Goal: Task Accomplishment & Management: Use online tool/utility

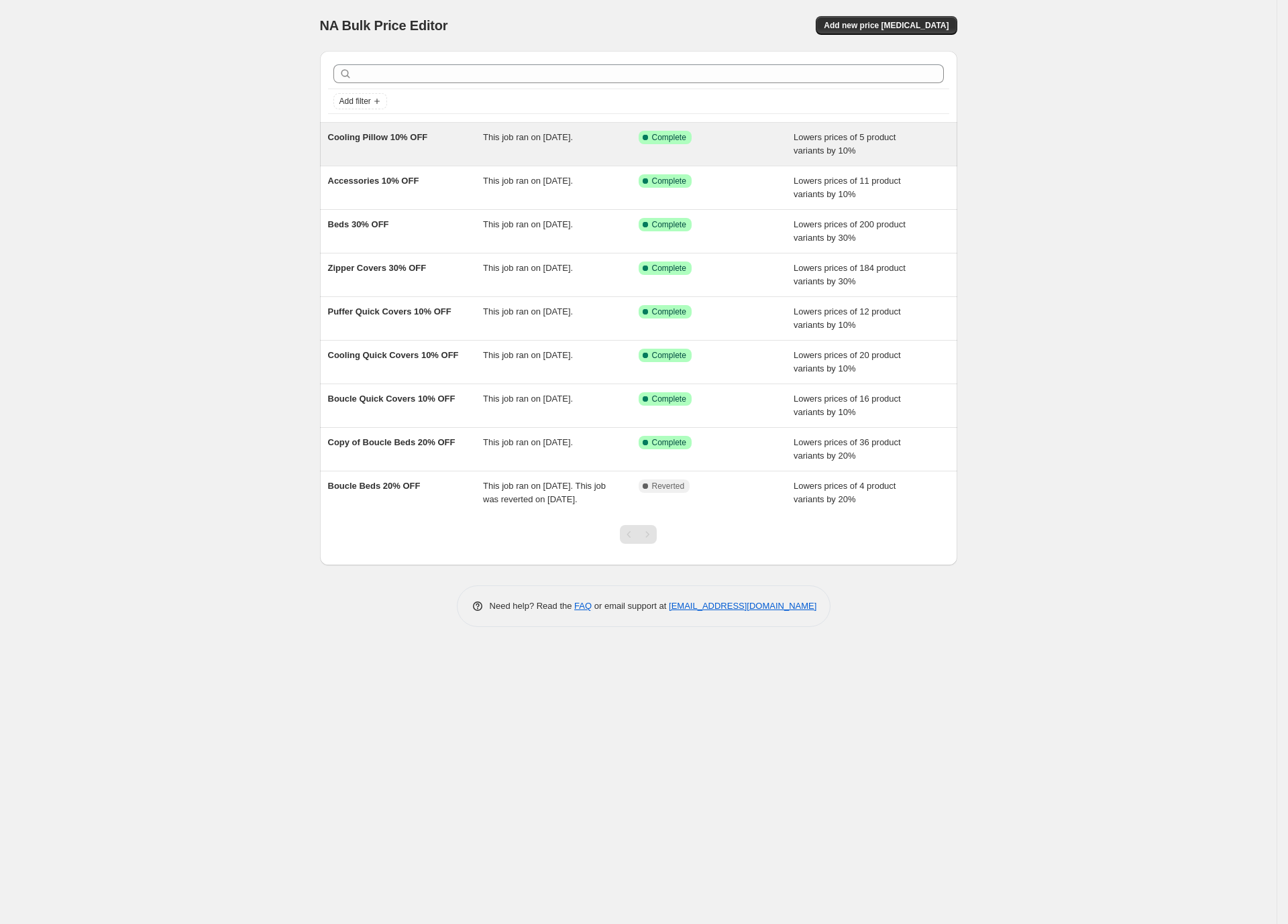
click at [465, 153] on div "Cooling Pillow 10% OFF" at bounding box center [405, 144] width 155 height 27
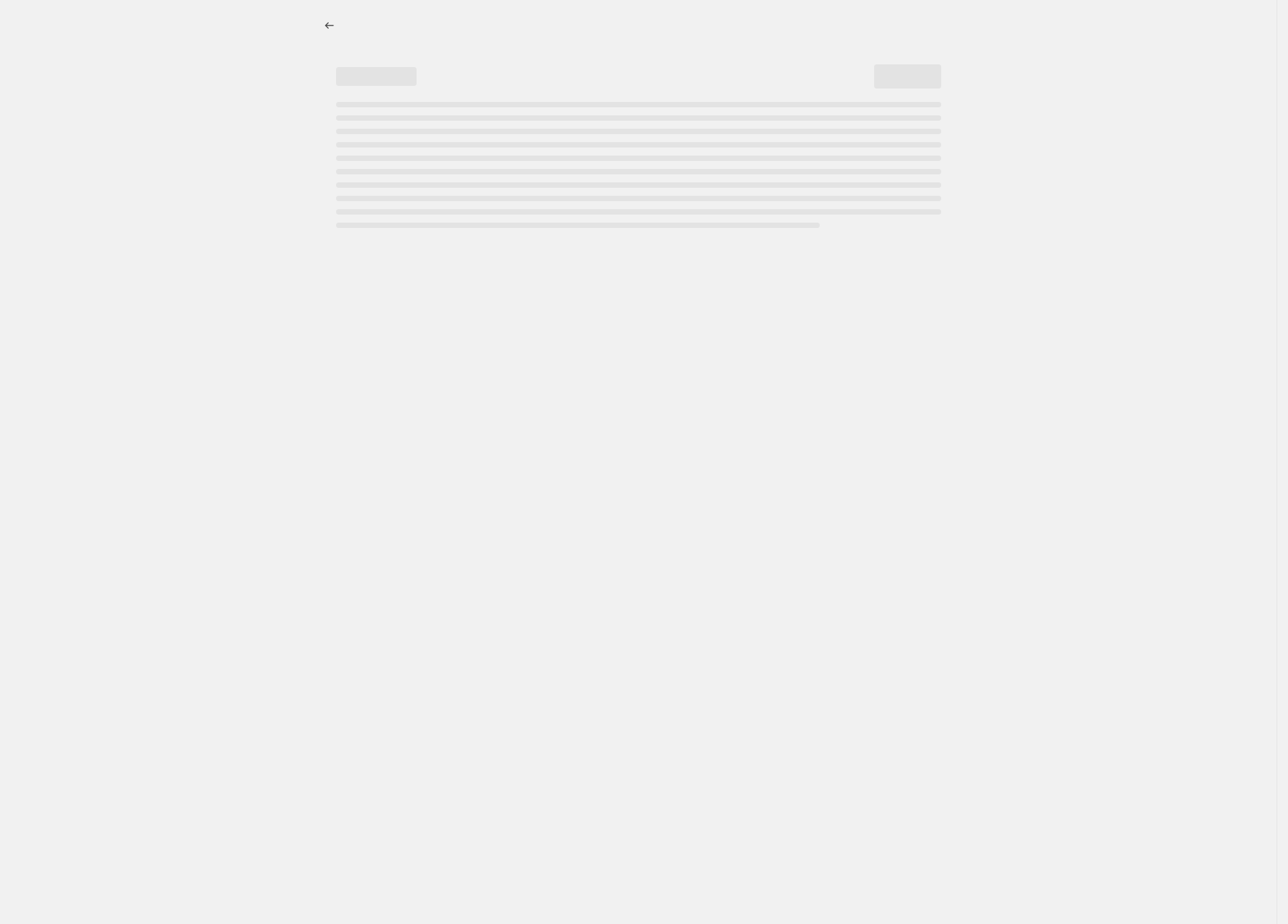
select select "percentage"
select select "no_change"
select select "collection"
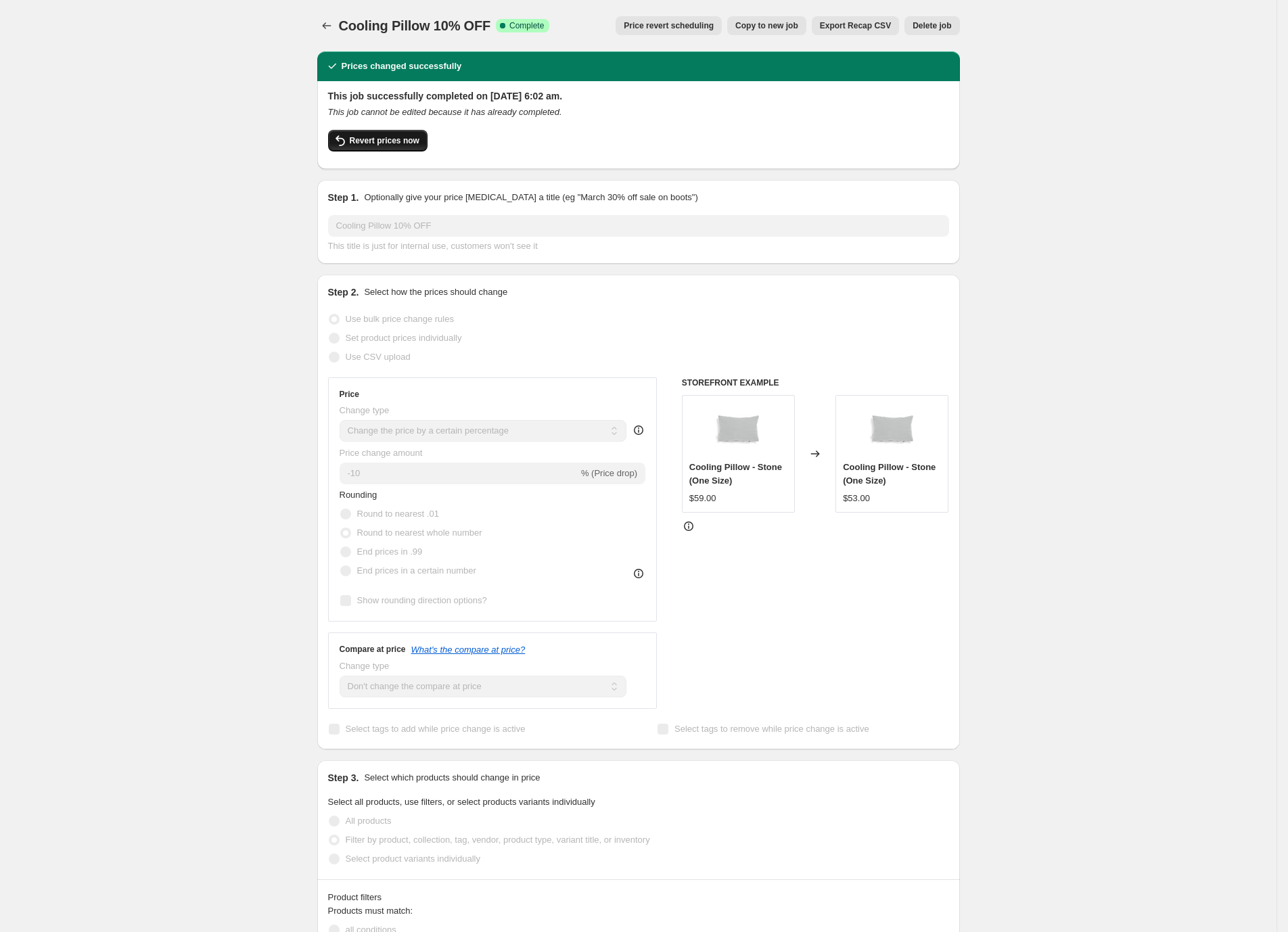
click at [385, 143] on span "Revert prices now" at bounding box center [384, 140] width 69 height 11
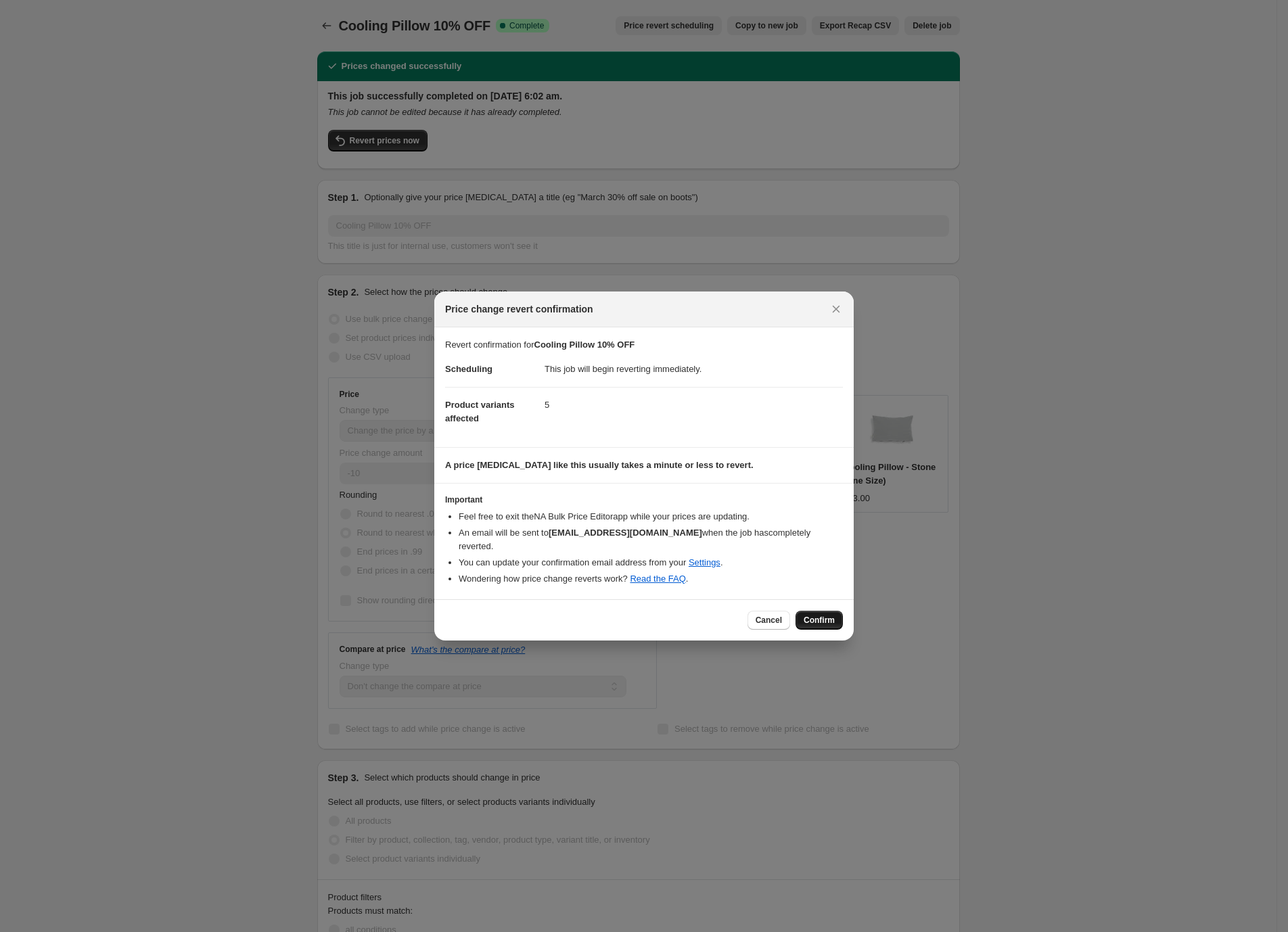
click at [821, 610] on button "Confirm" at bounding box center [819, 619] width 48 height 19
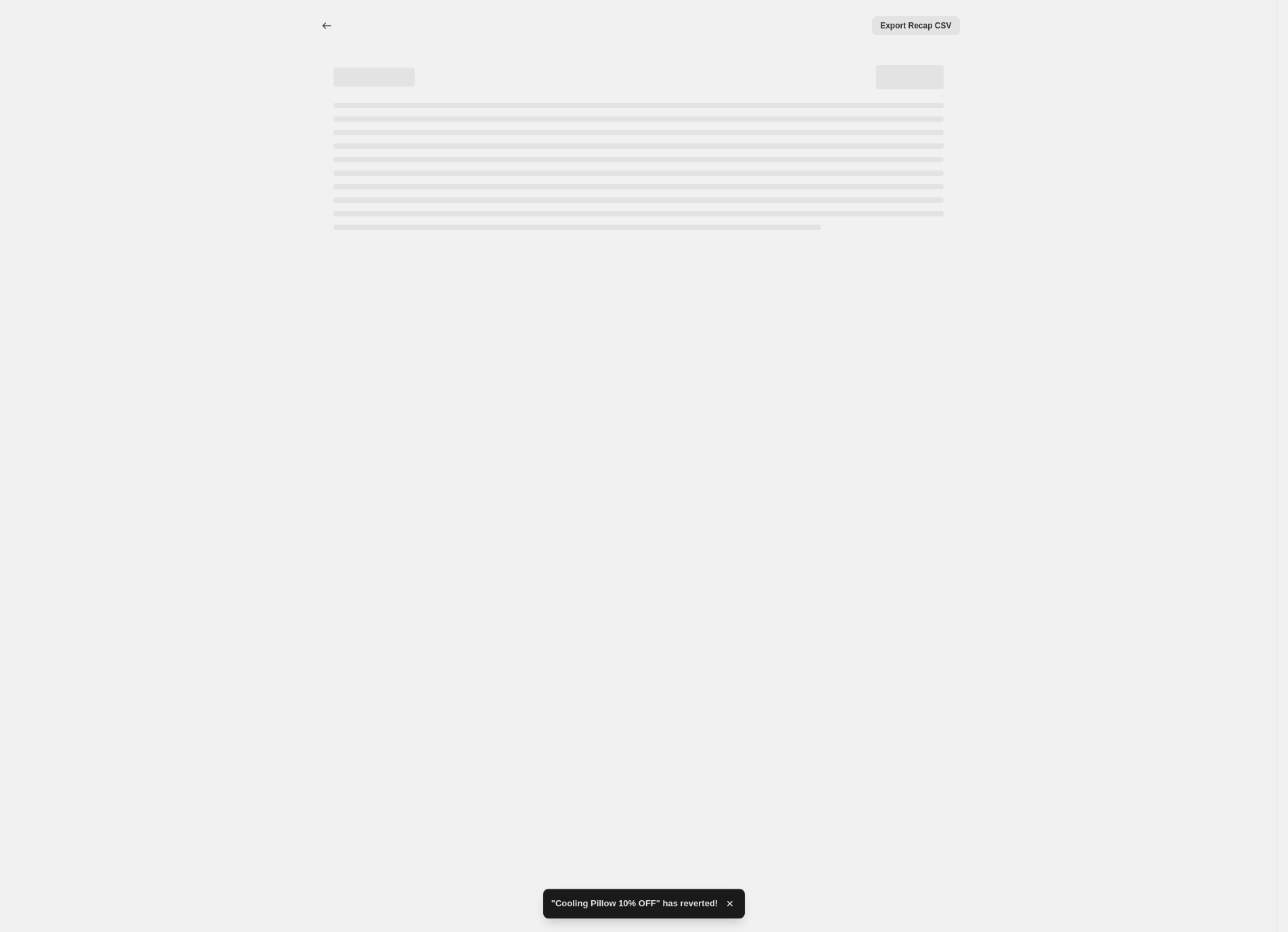
select select "percentage"
select select "no_change"
select select "collection"
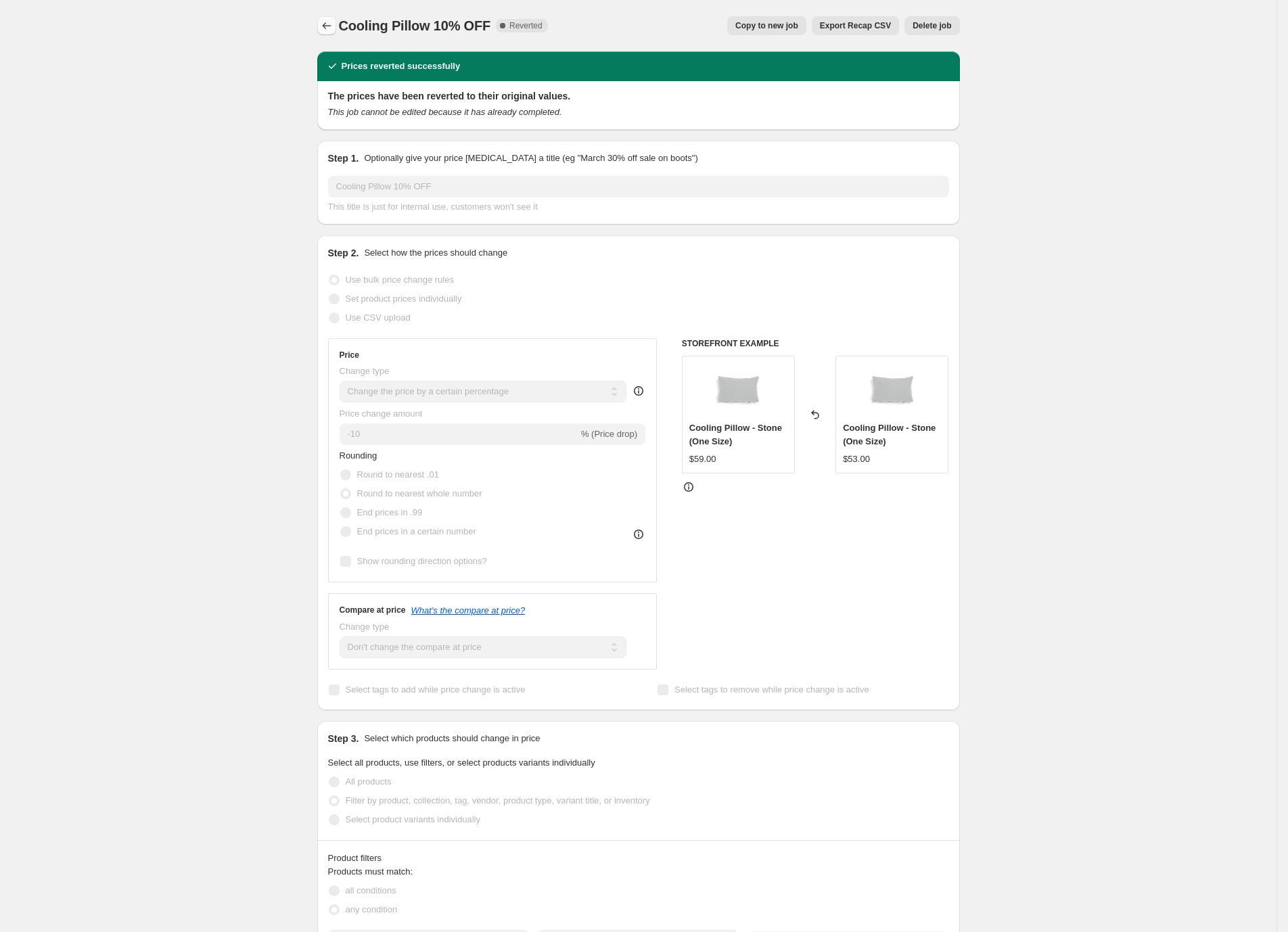
click at [330, 18] on button "Price change jobs" at bounding box center [326, 25] width 19 height 19
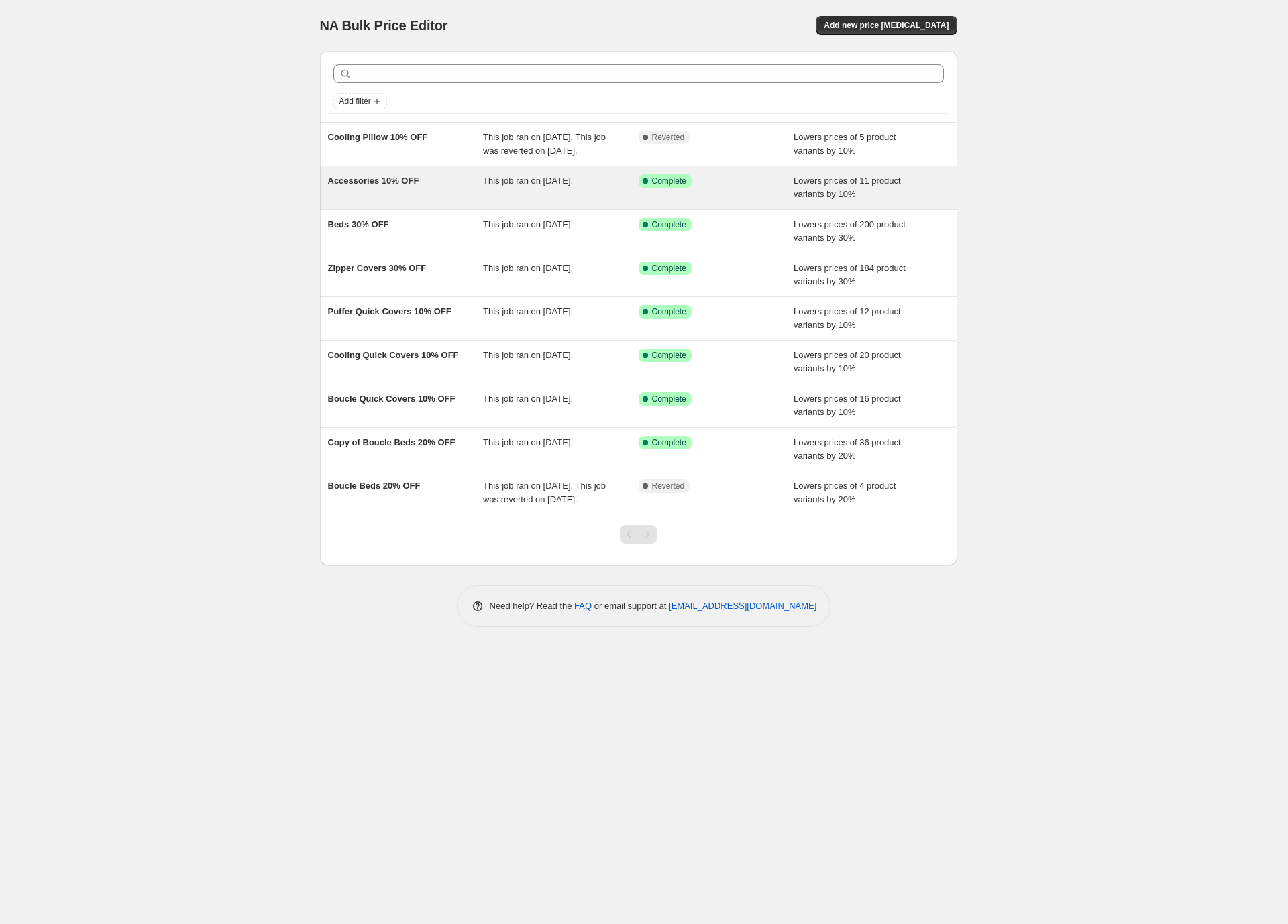
click at [458, 201] on div "Accessories 10% OFF" at bounding box center [405, 187] width 155 height 27
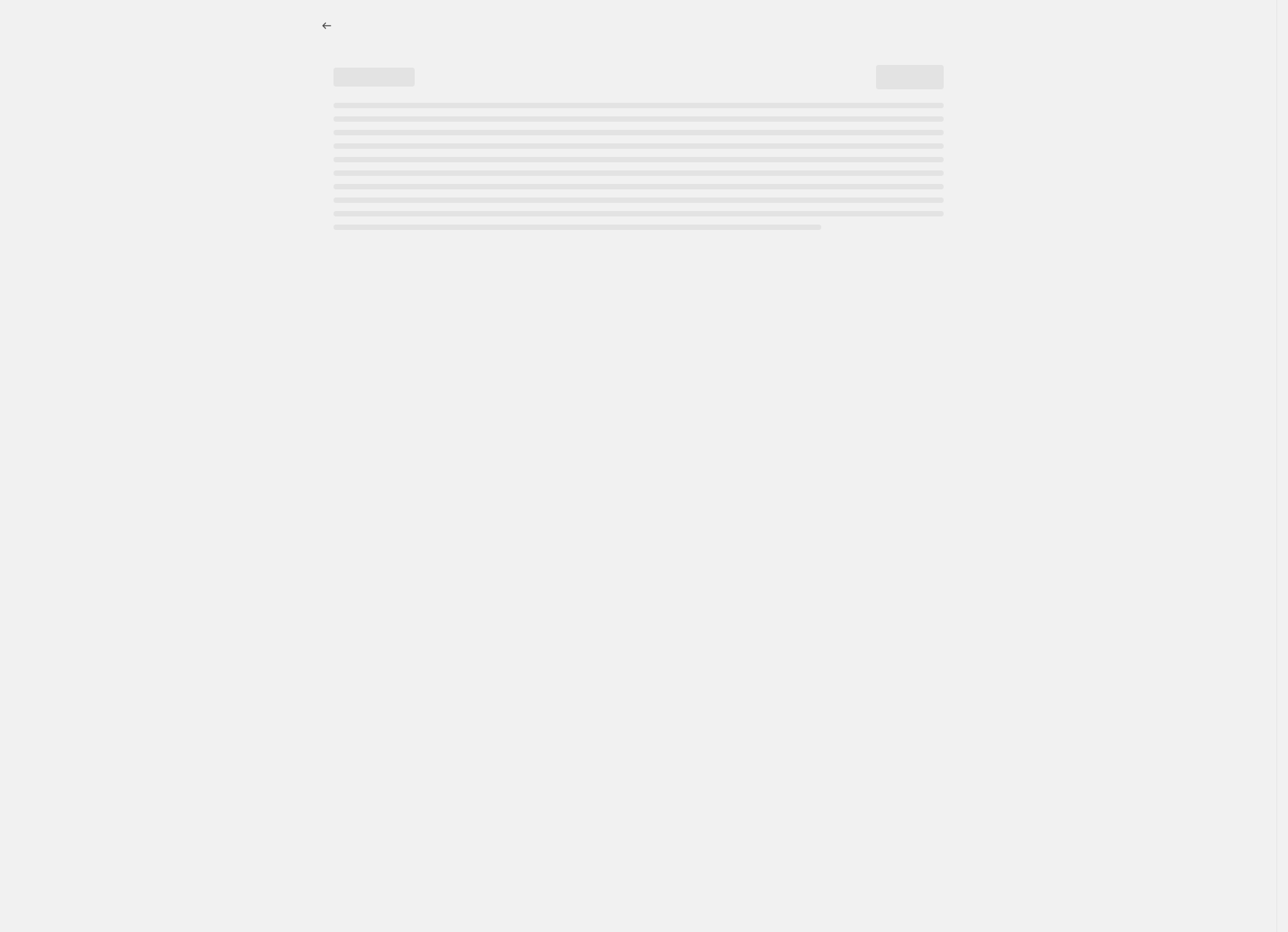
select select "percentage"
select select "no_change"
select select "collection"
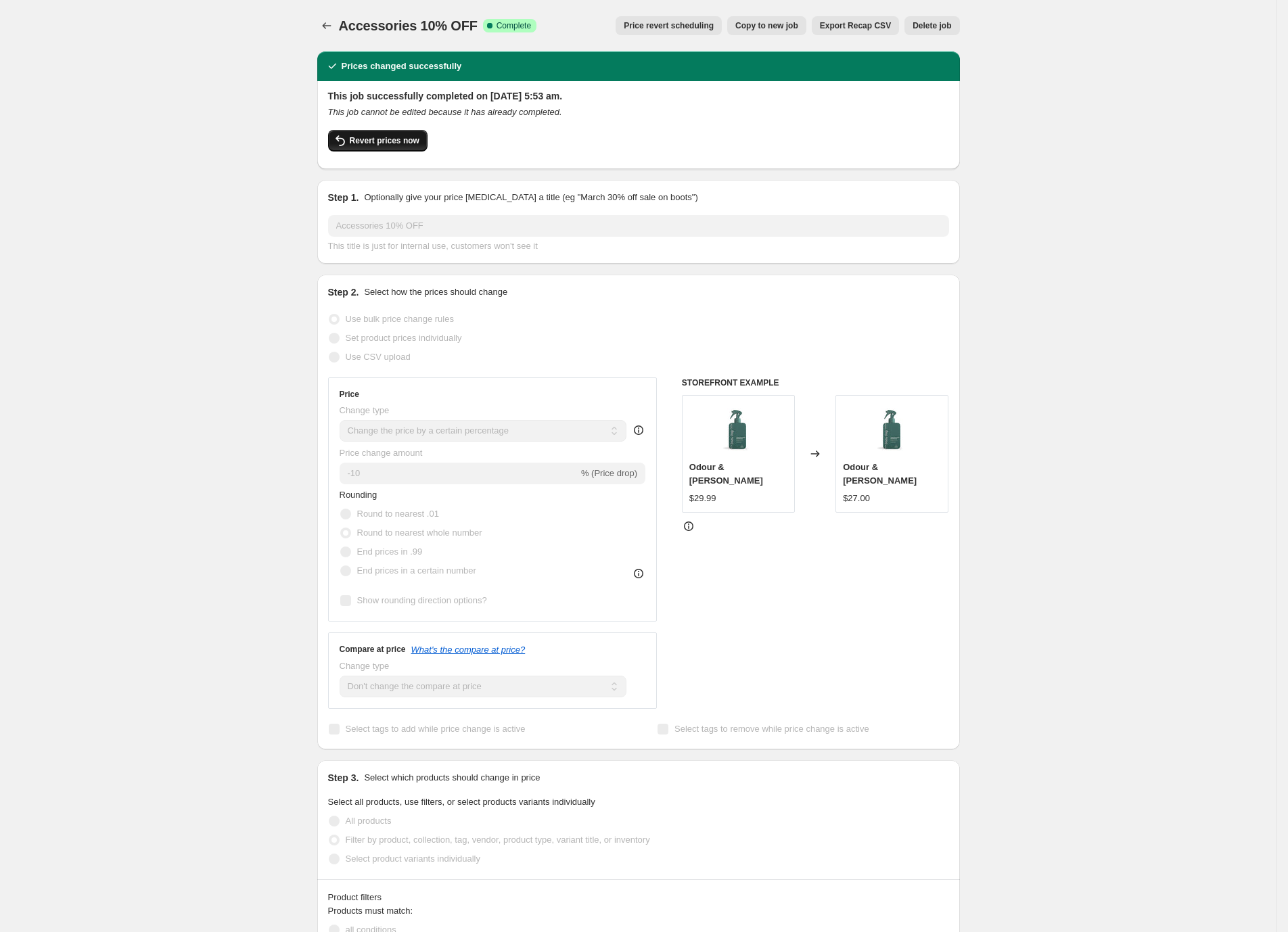
click at [378, 140] on span "Revert prices now" at bounding box center [384, 140] width 69 height 11
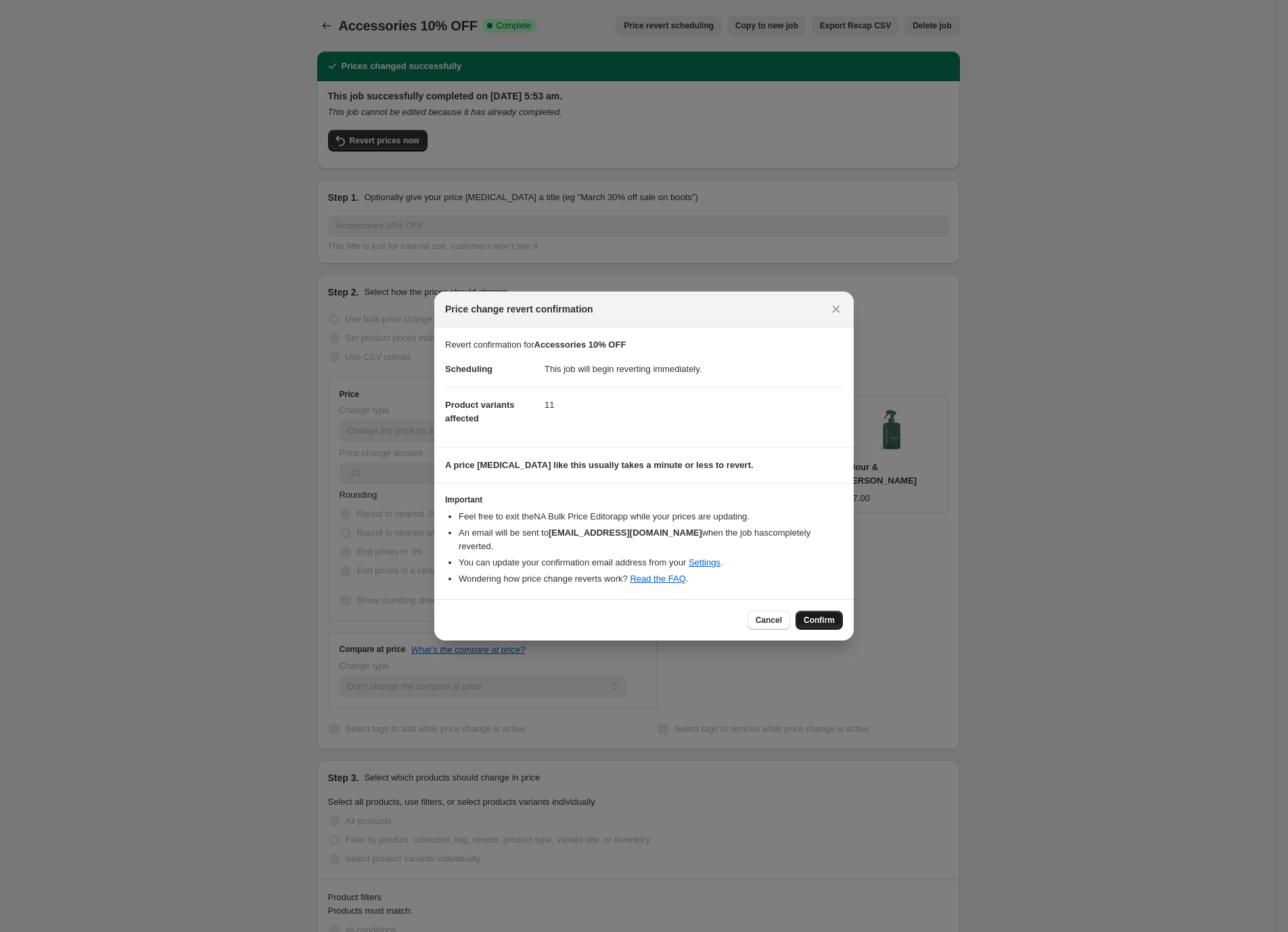
click at [822, 615] on span "Confirm" at bounding box center [819, 620] width 31 height 11
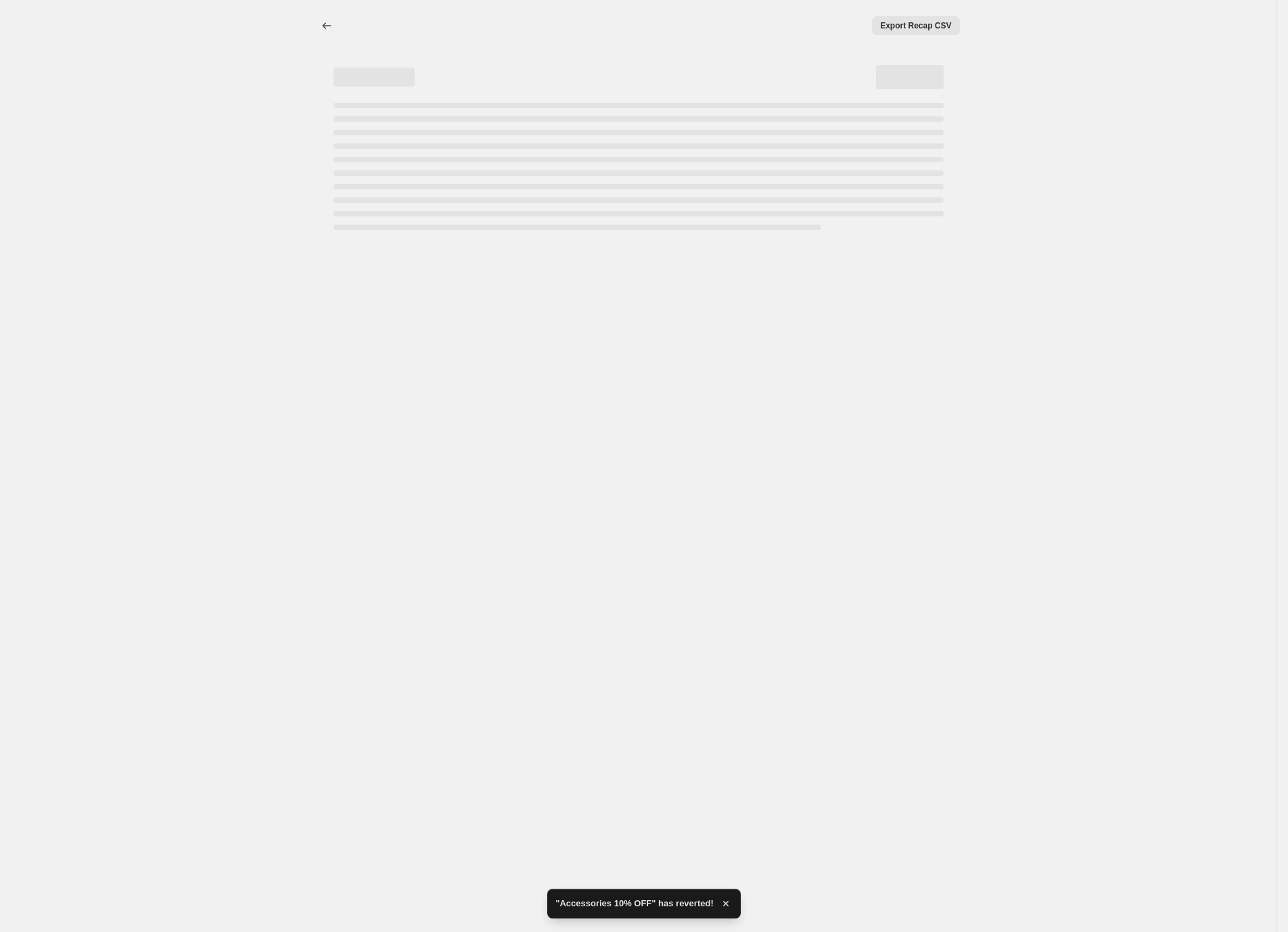
select select "percentage"
select select "no_change"
select select "collection"
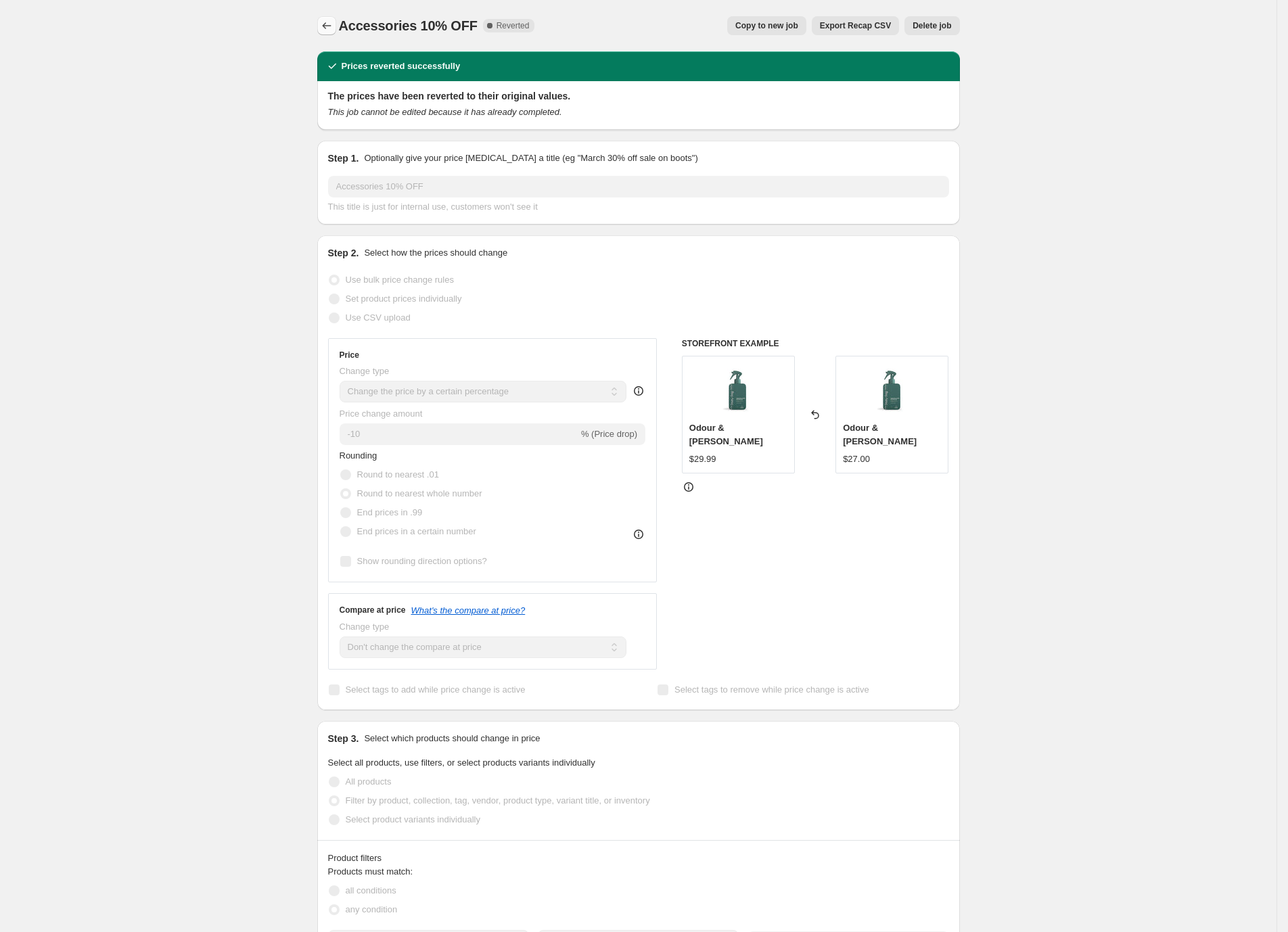
click at [330, 20] on icon "Price change jobs" at bounding box center [326, 26] width 14 height 14
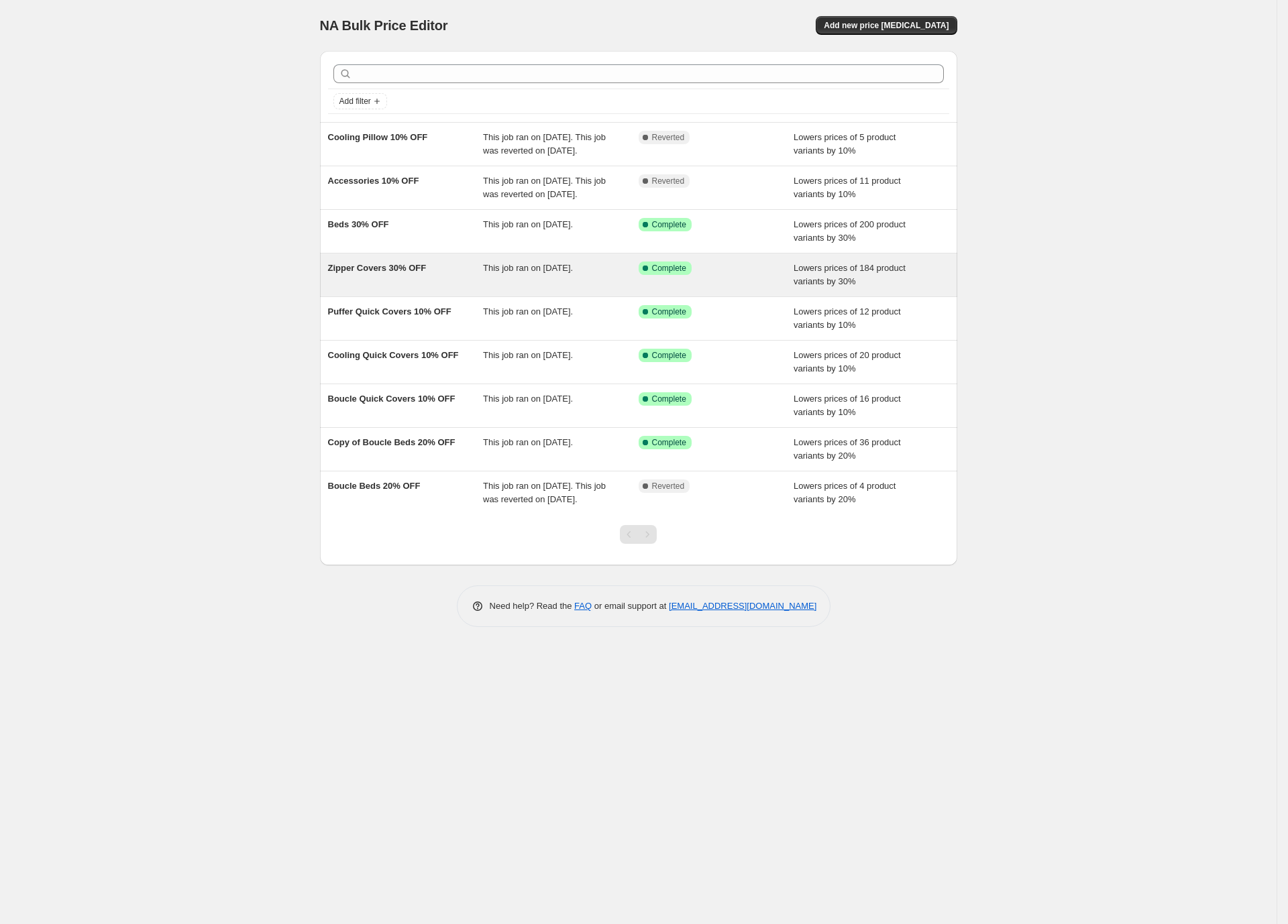
click at [448, 288] on div "Zipper Covers 30% OFF" at bounding box center [405, 275] width 155 height 27
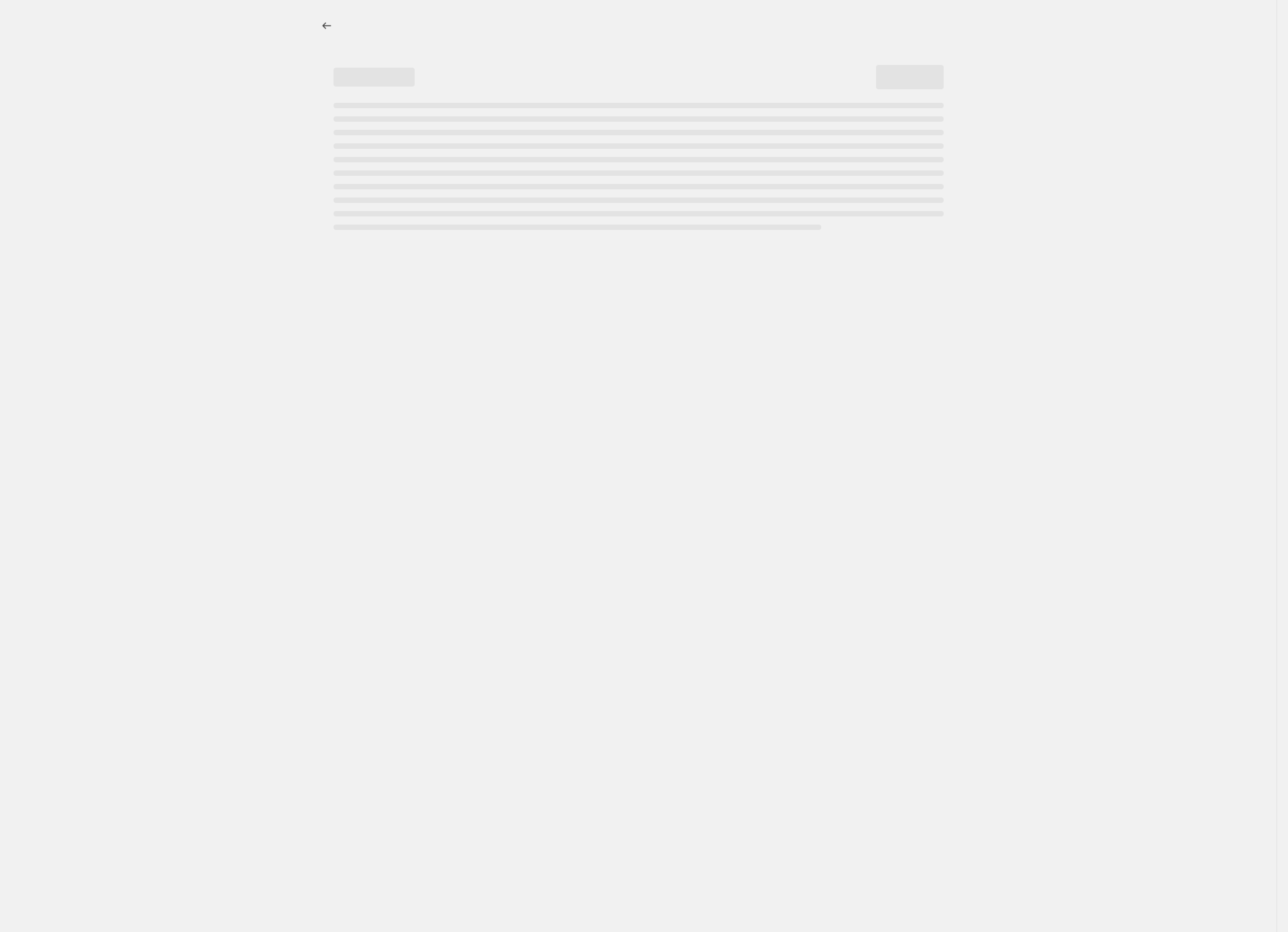
select select "percentage"
select select "no_change"
select select "collection"
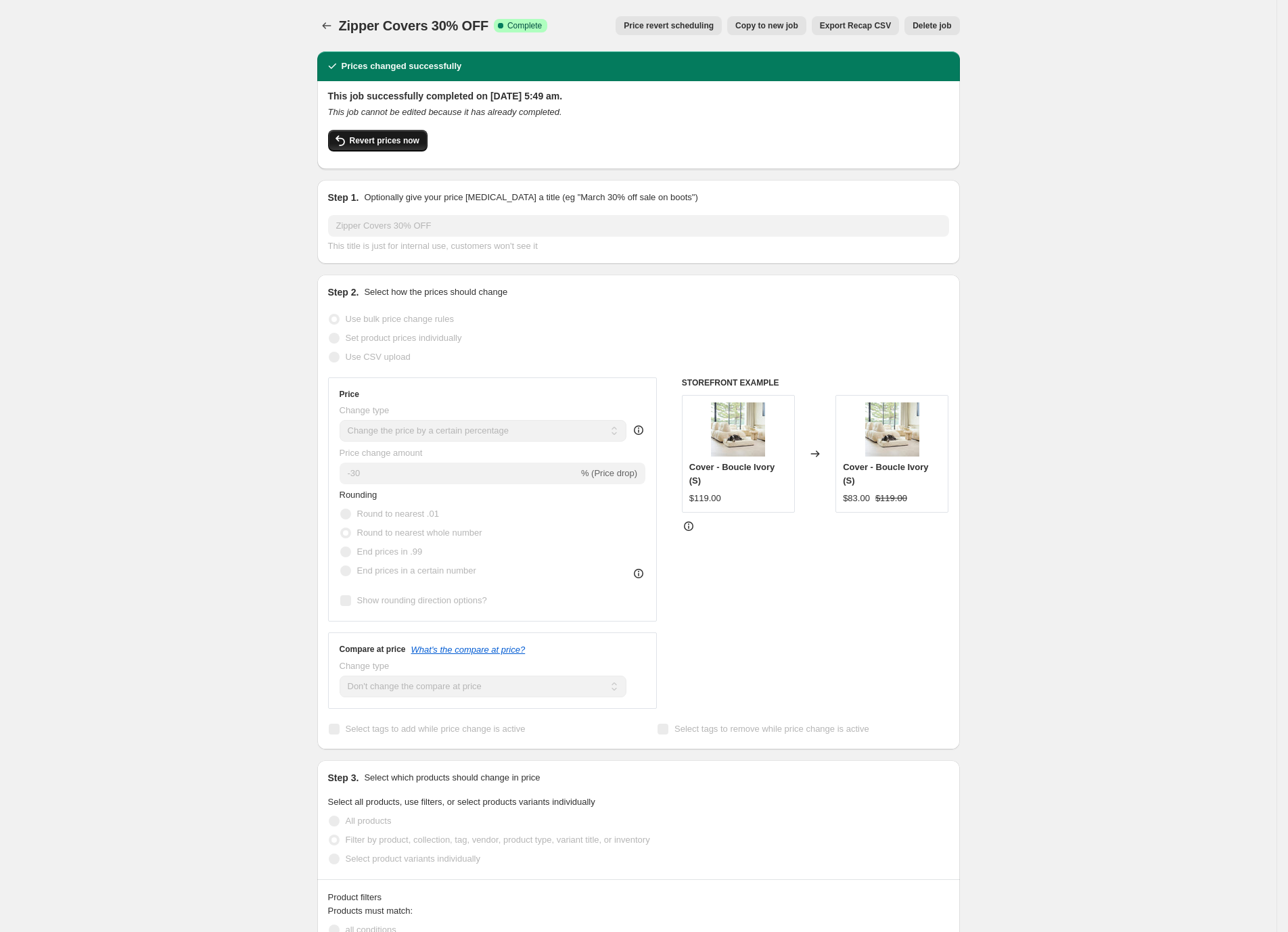
click at [392, 143] on span "Revert prices now" at bounding box center [384, 140] width 69 height 11
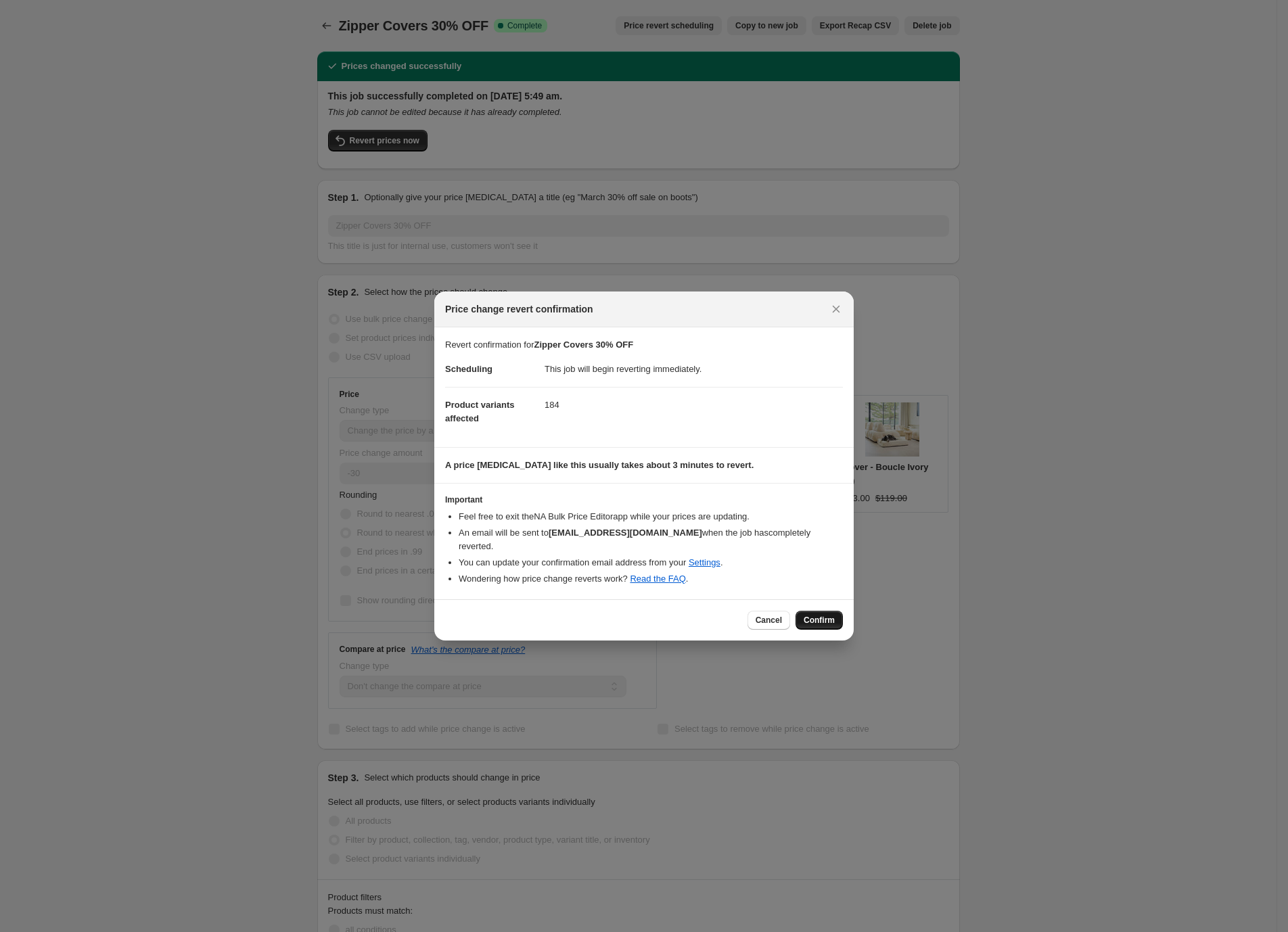
click at [821, 615] on span "Confirm" at bounding box center [819, 620] width 31 height 11
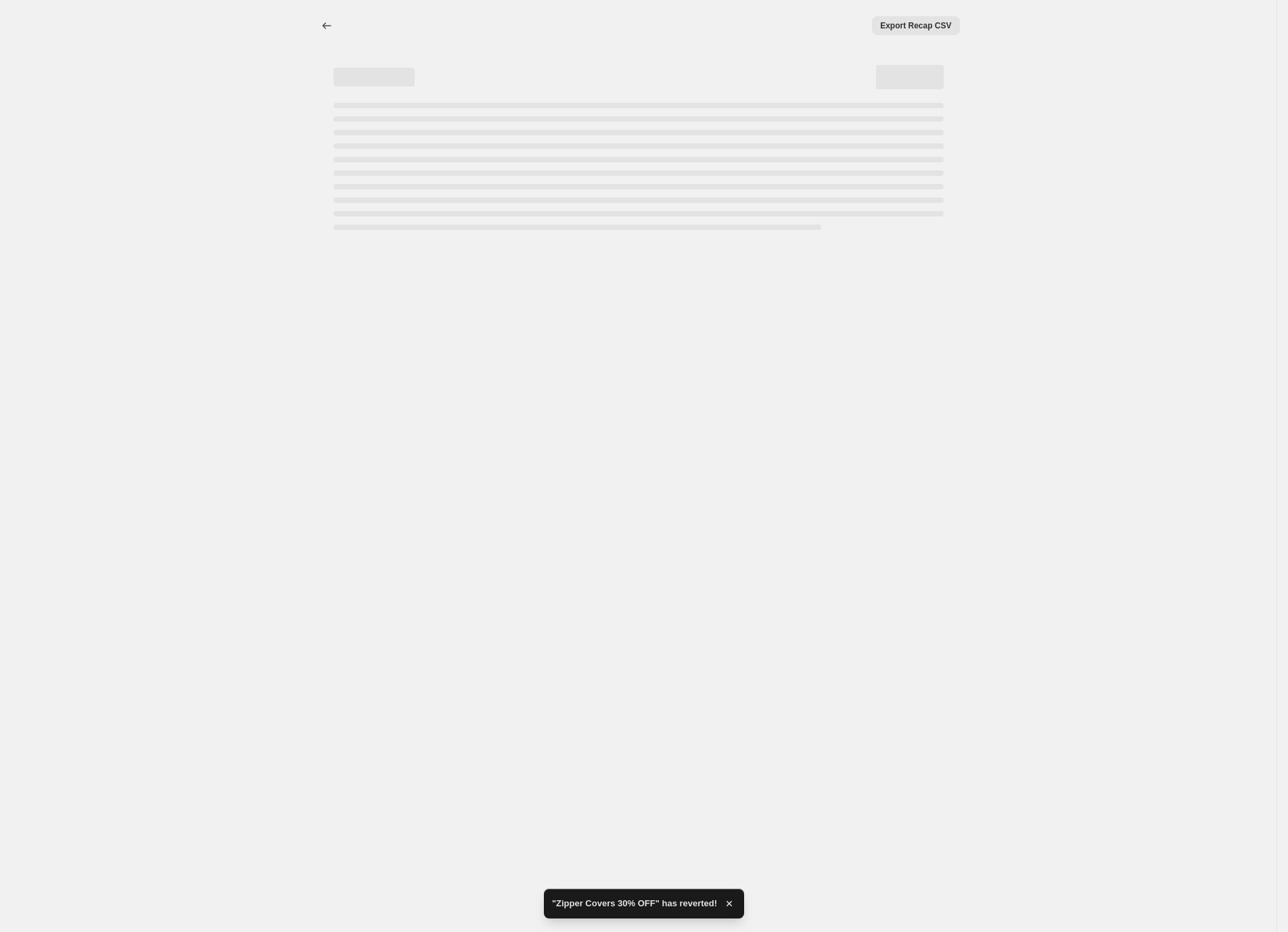
select select "percentage"
select select "no_change"
select select "collection"
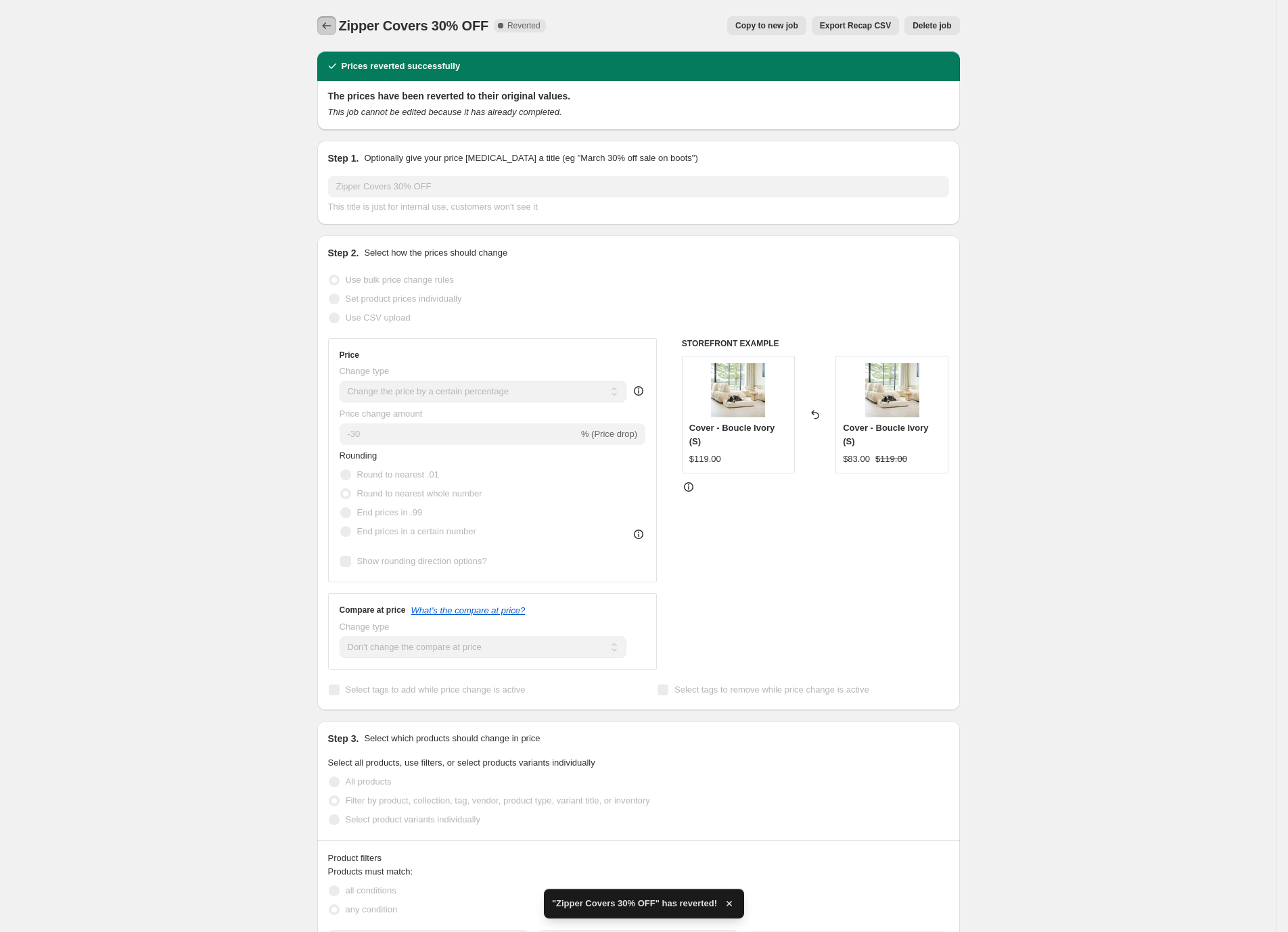
click at [325, 22] on icon "Price change jobs" at bounding box center [326, 26] width 14 height 14
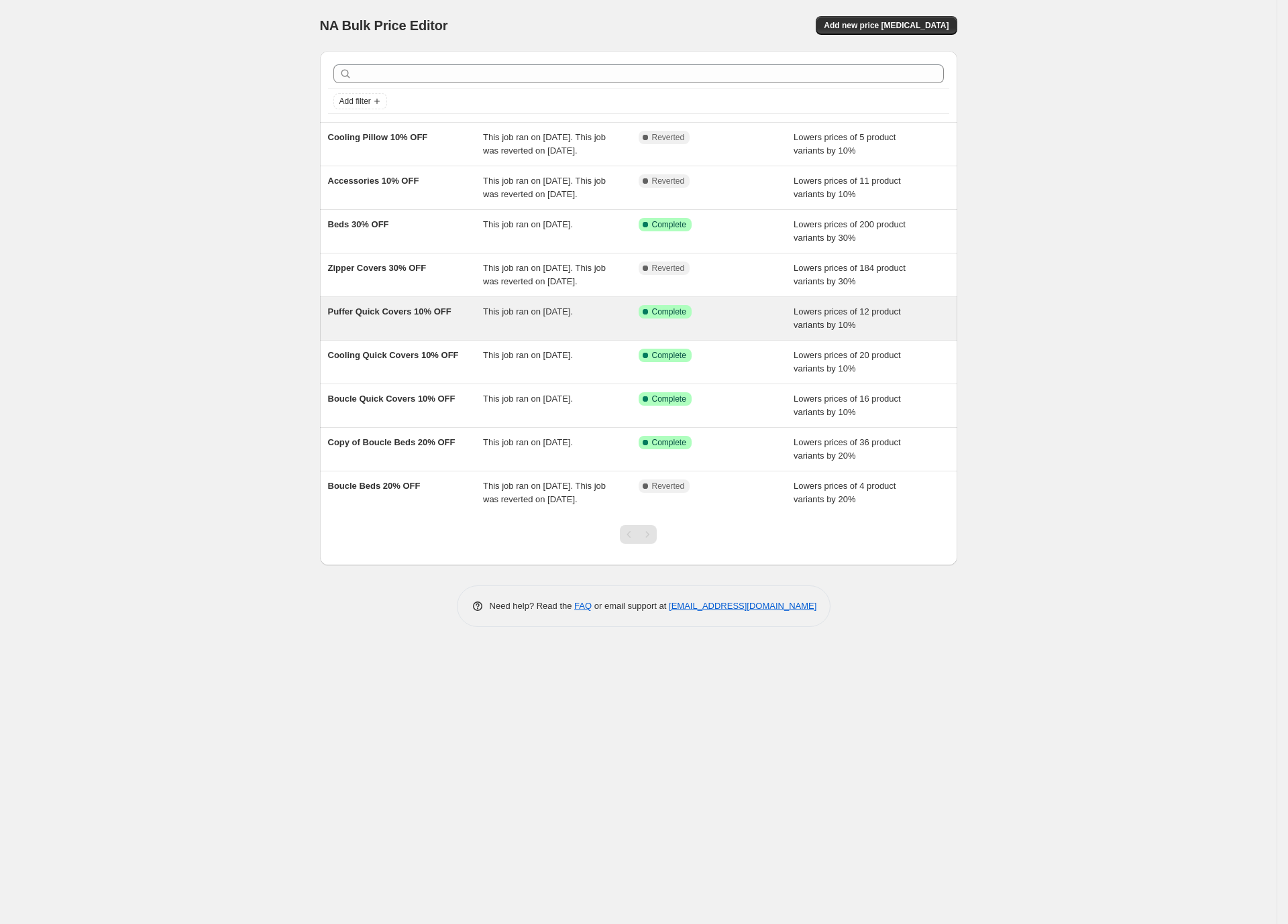
click at [441, 332] on div "Puffer Quick Covers 10% OFF" at bounding box center [405, 318] width 155 height 27
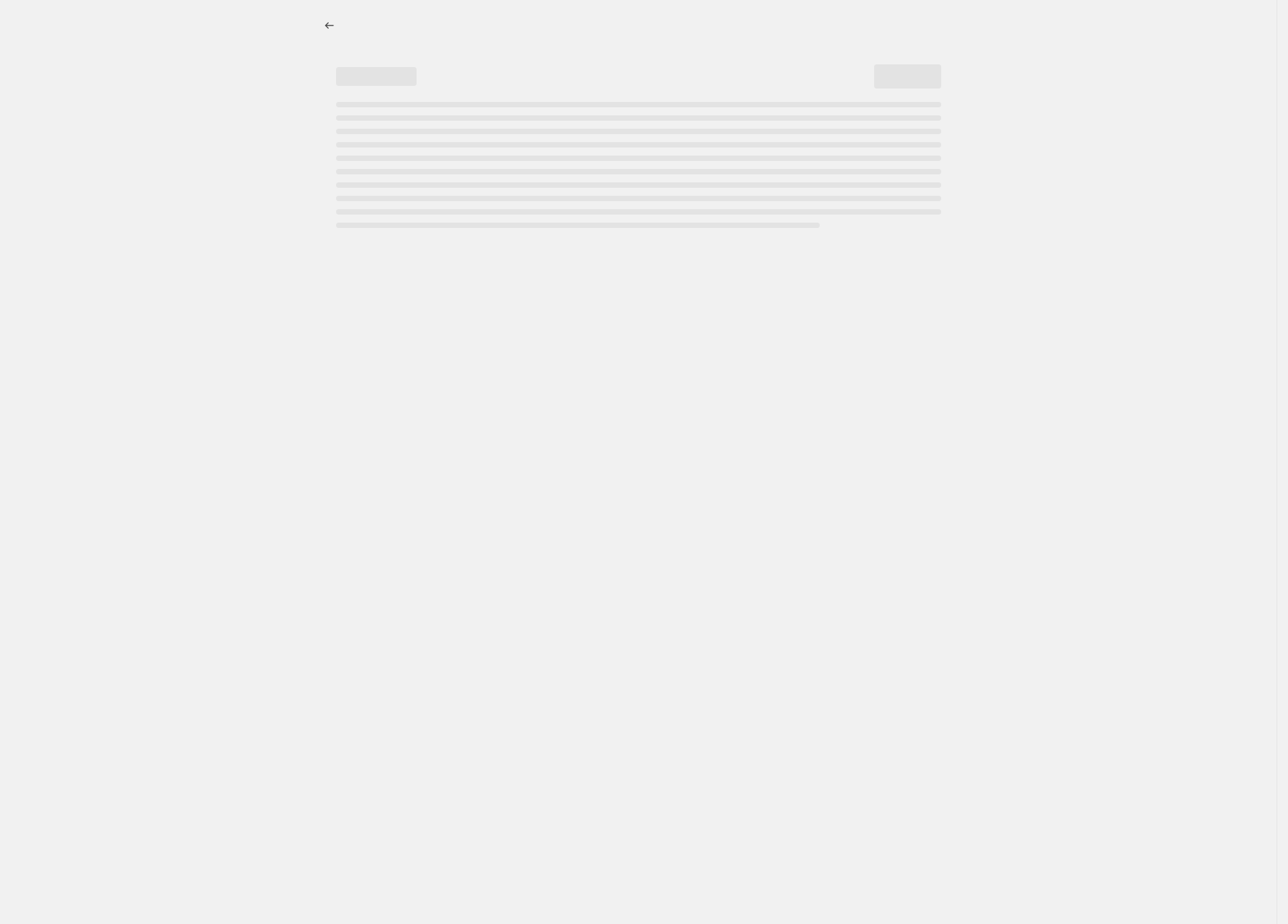
select select "percentage"
select select "no_change"
select select "collection"
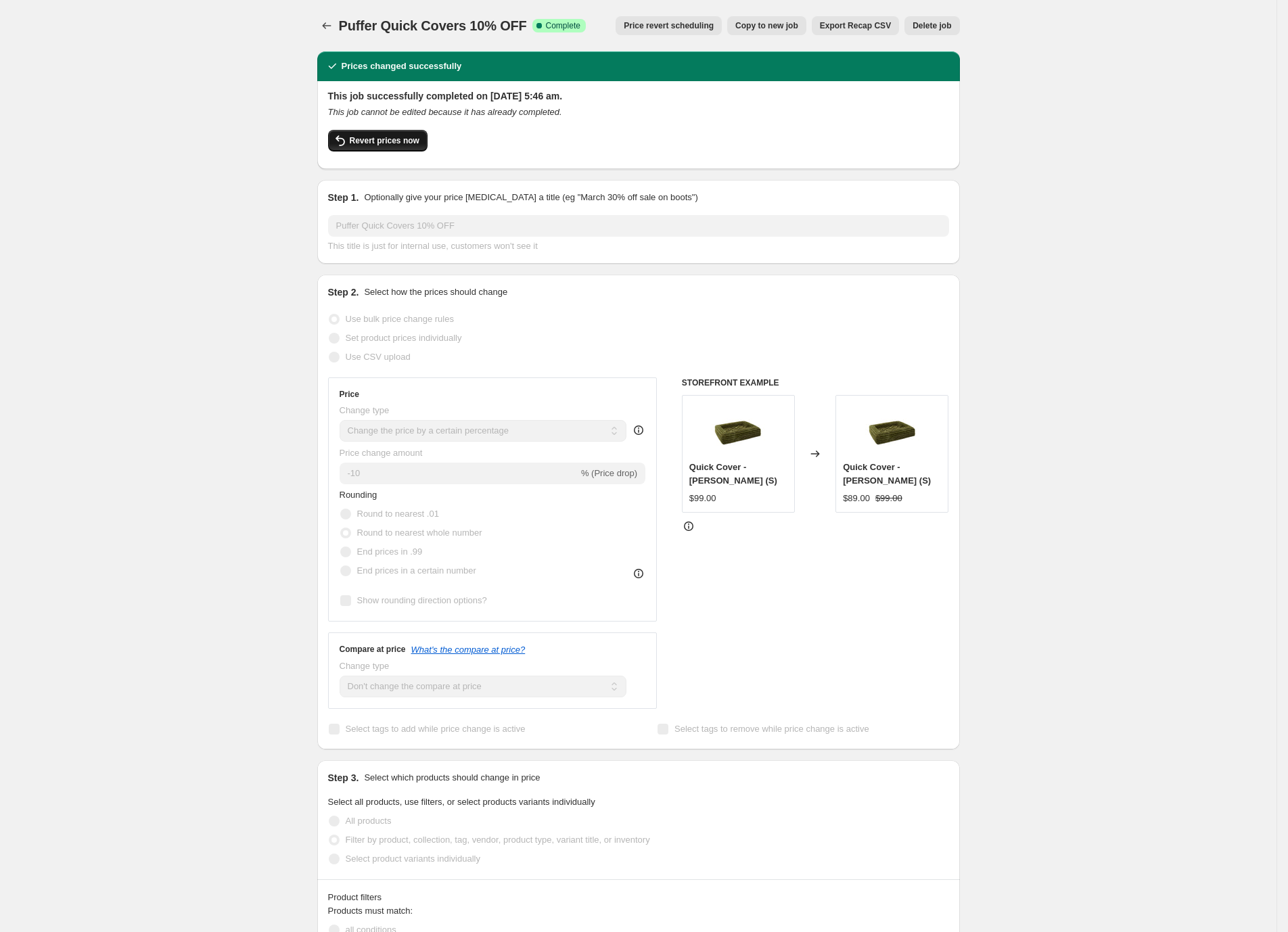
click at [415, 148] on button "Revert prices now" at bounding box center [378, 141] width 99 height 22
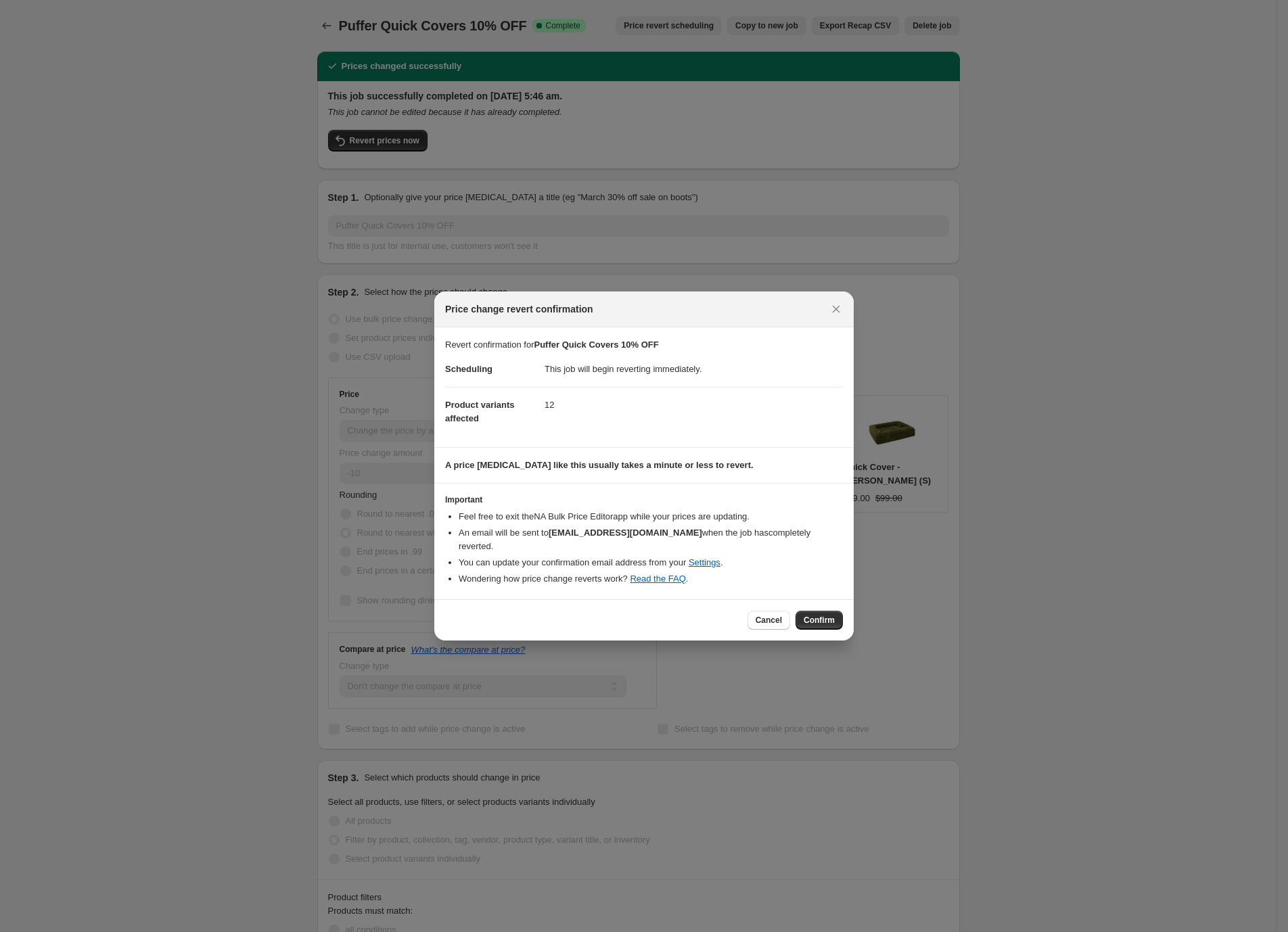
click at [815, 617] on span "Confirm" at bounding box center [819, 620] width 31 height 11
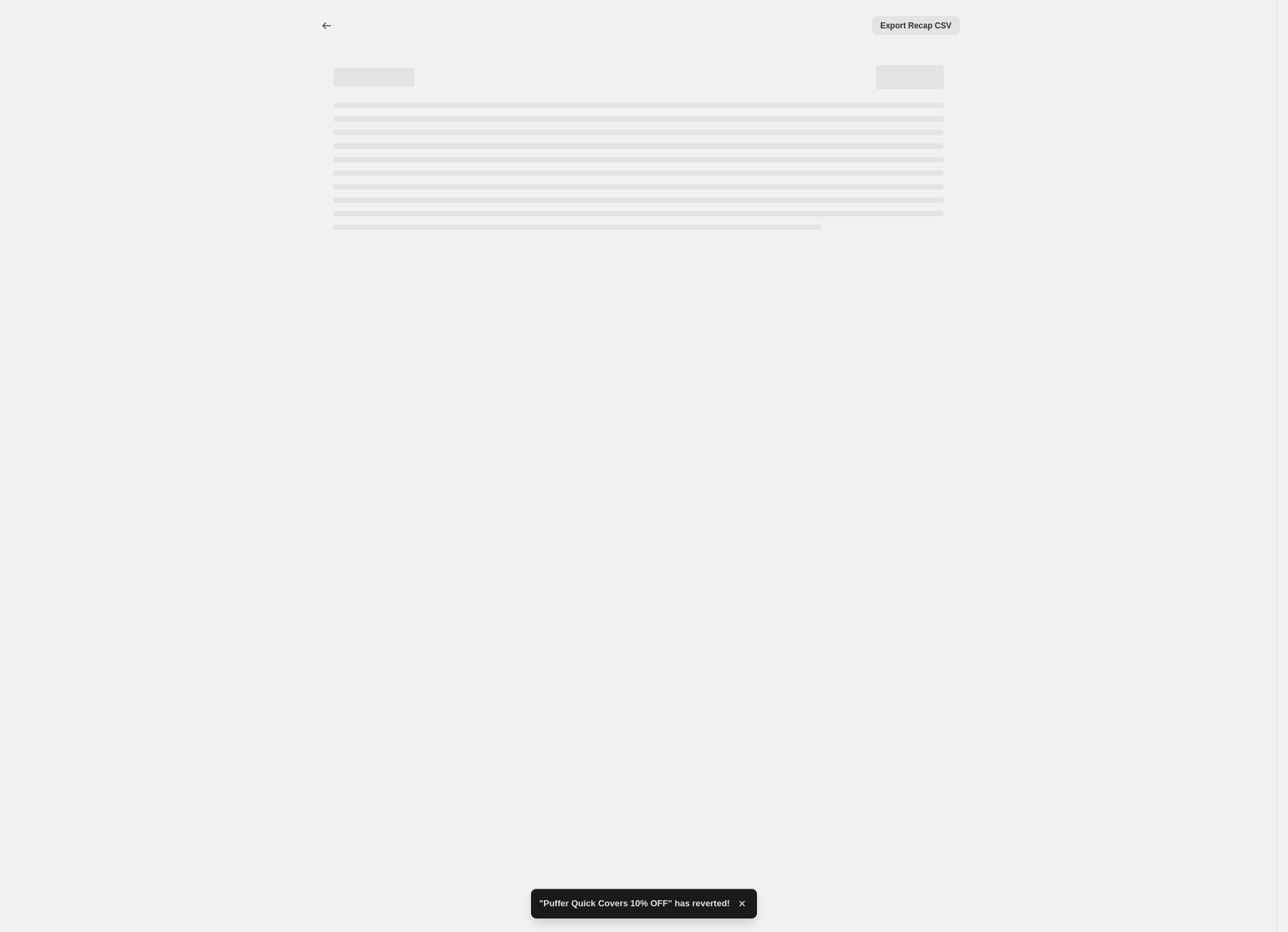
select select "percentage"
select select "no_change"
select select "collection"
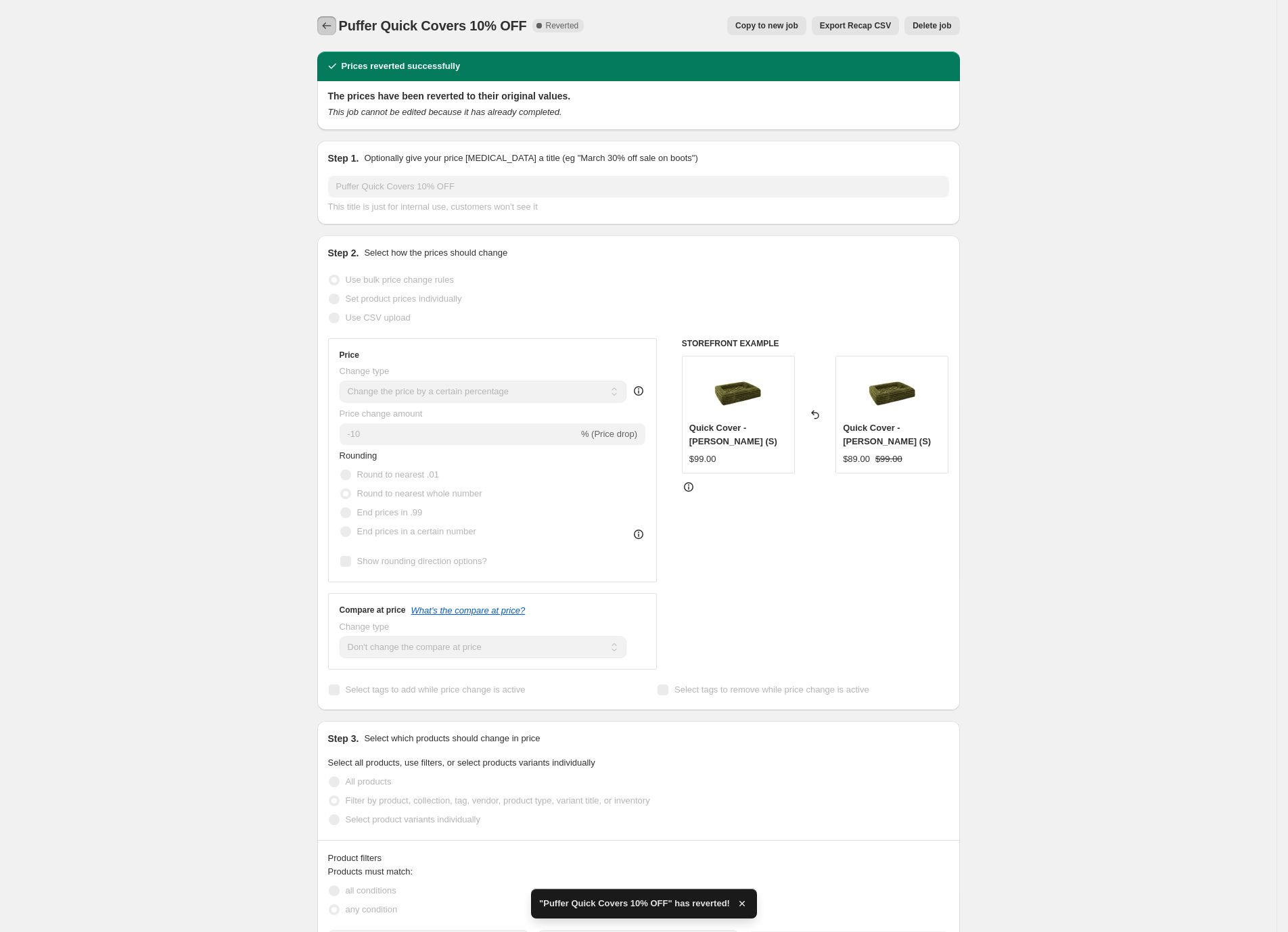
click at [331, 24] on icon "Price change jobs" at bounding box center [326, 26] width 14 height 14
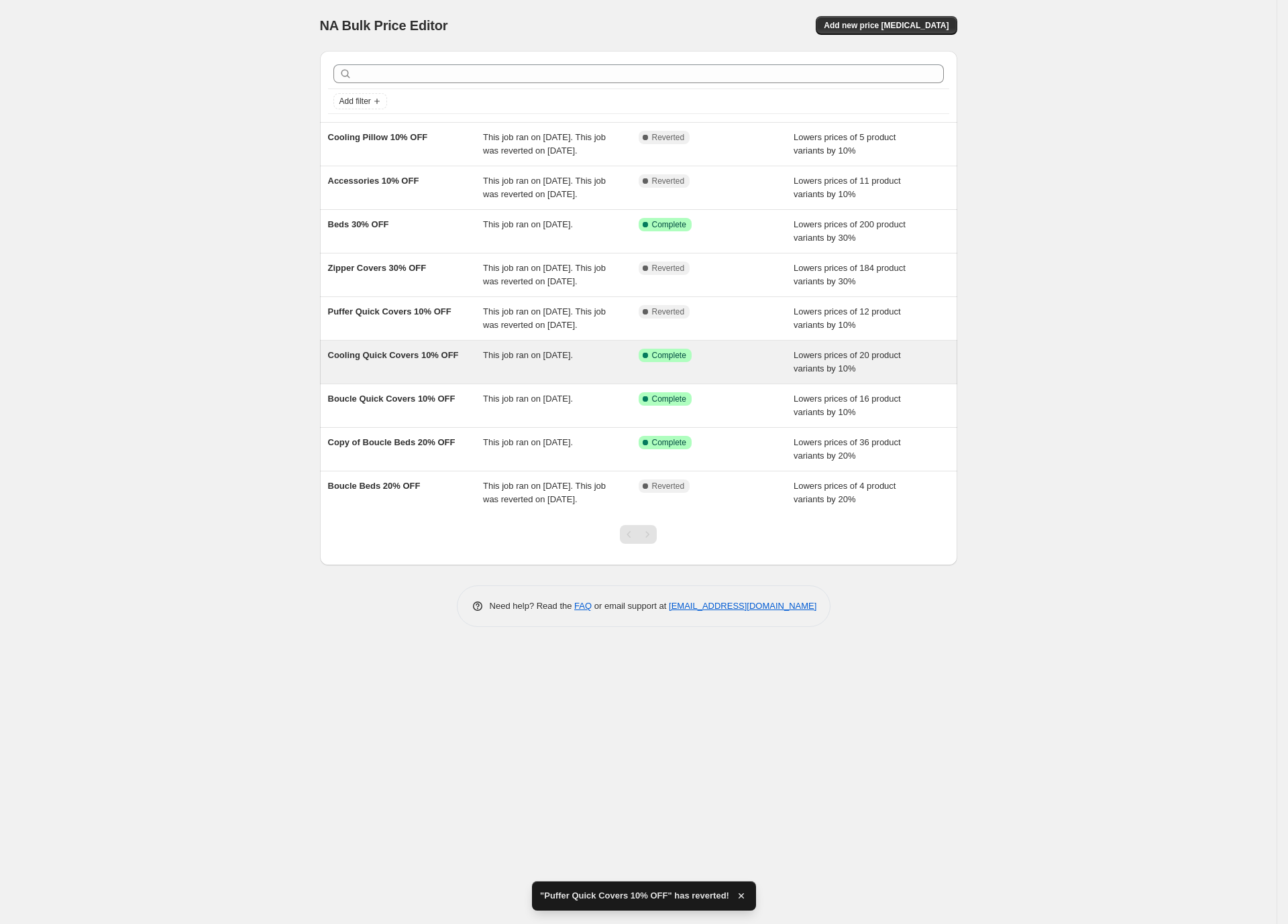
click at [381, 360] on span "Cooling Quick Covers 10% OFF" at bounding box center [393, 355] width 131 height 10
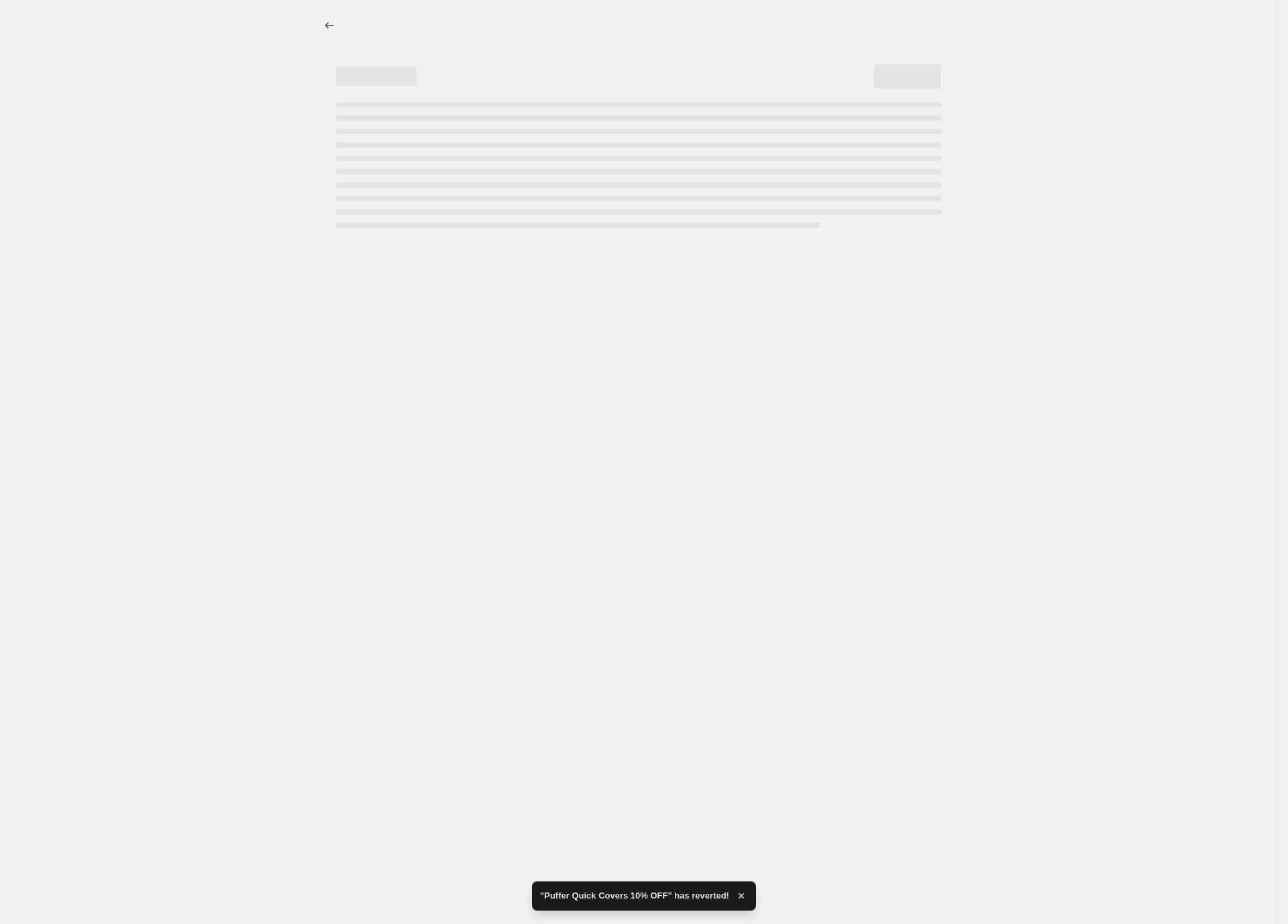
select select "percentage"
select select "no_change"
select select "collection"
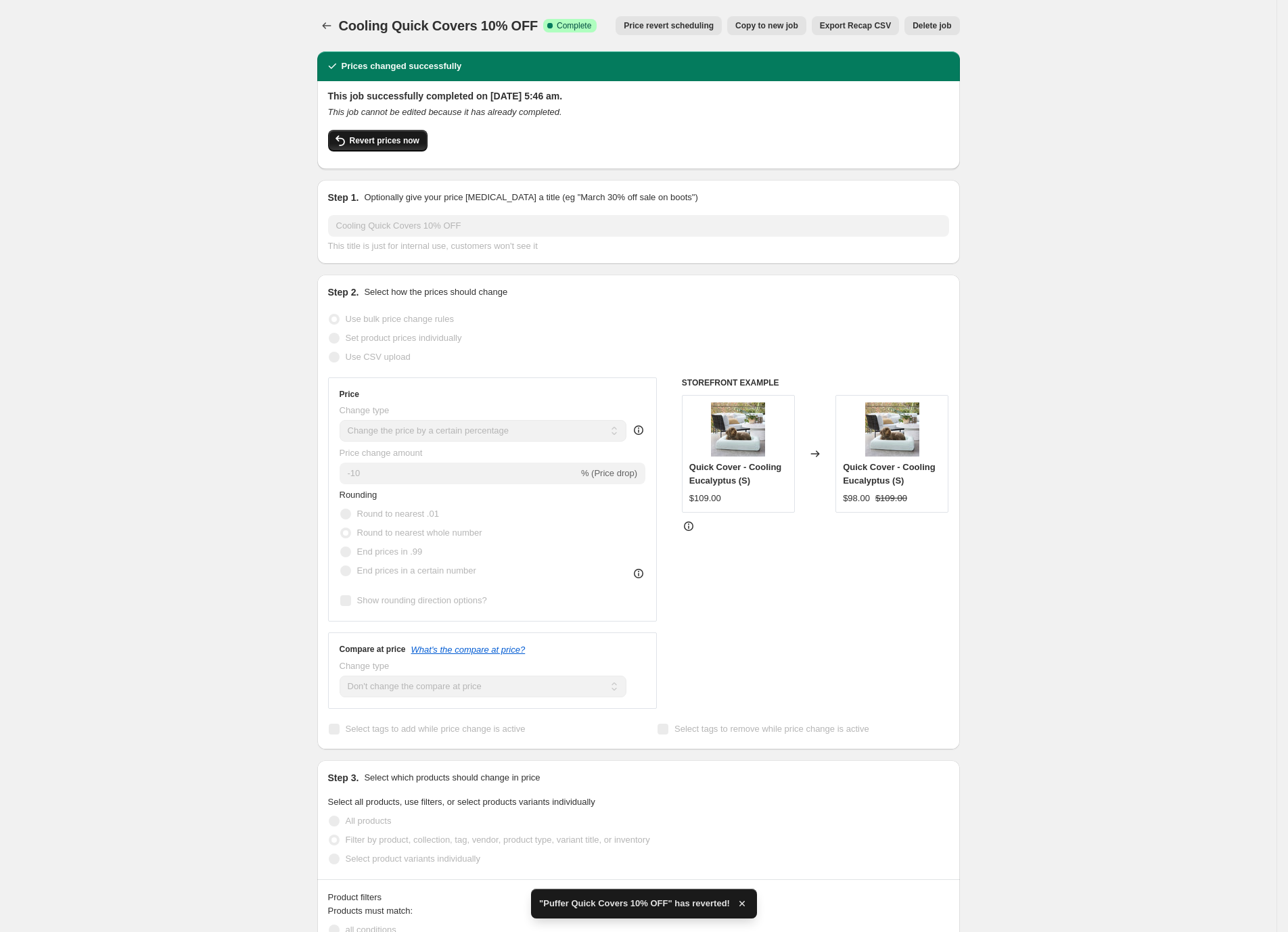
click at [360, 143] on span "Revert prices now" at bounding box center [384, 140] width 69 height 11
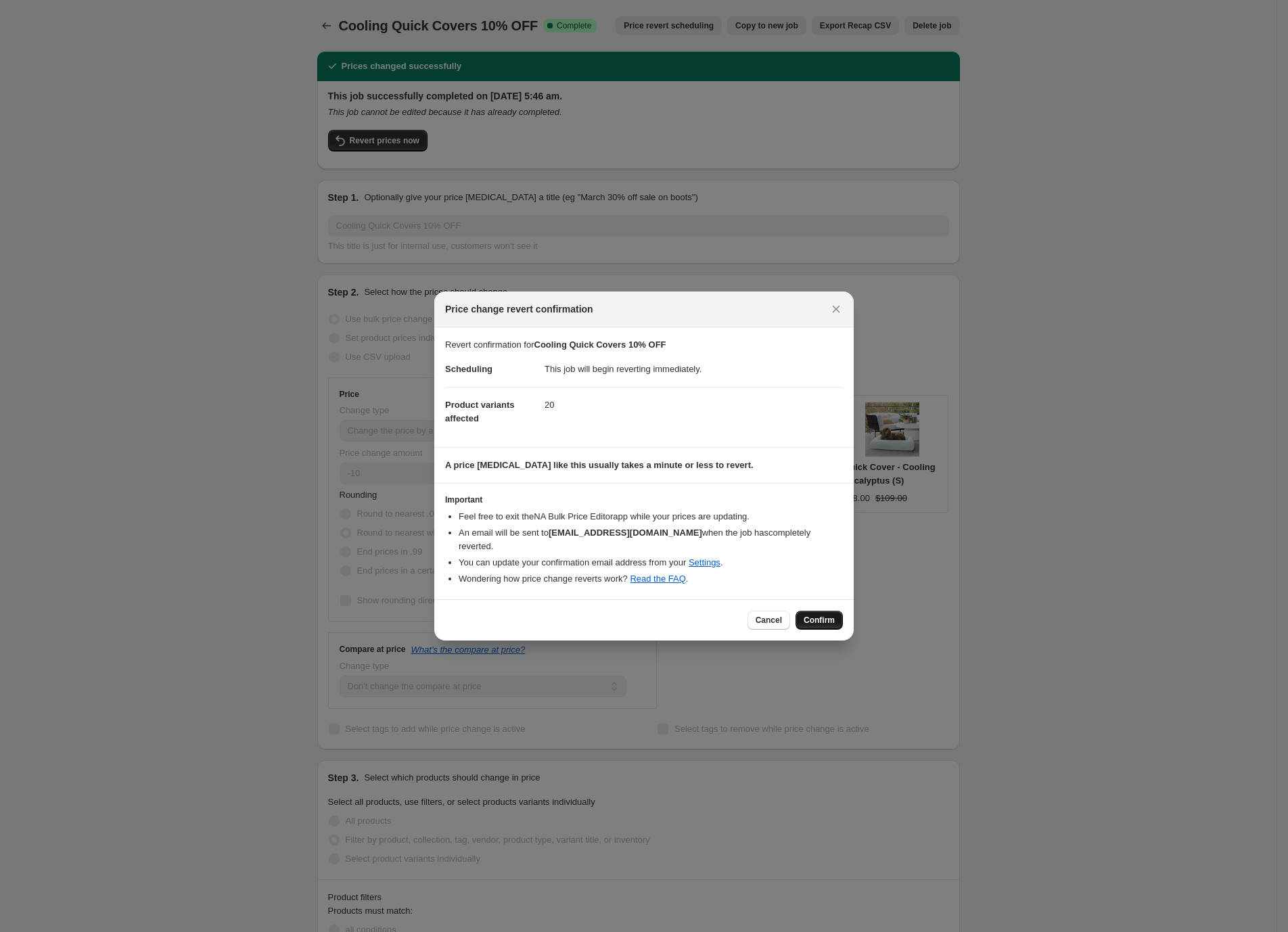
click at [822, 618] on span "Confirm" at bounding box center [819, 620] width 31 height 11
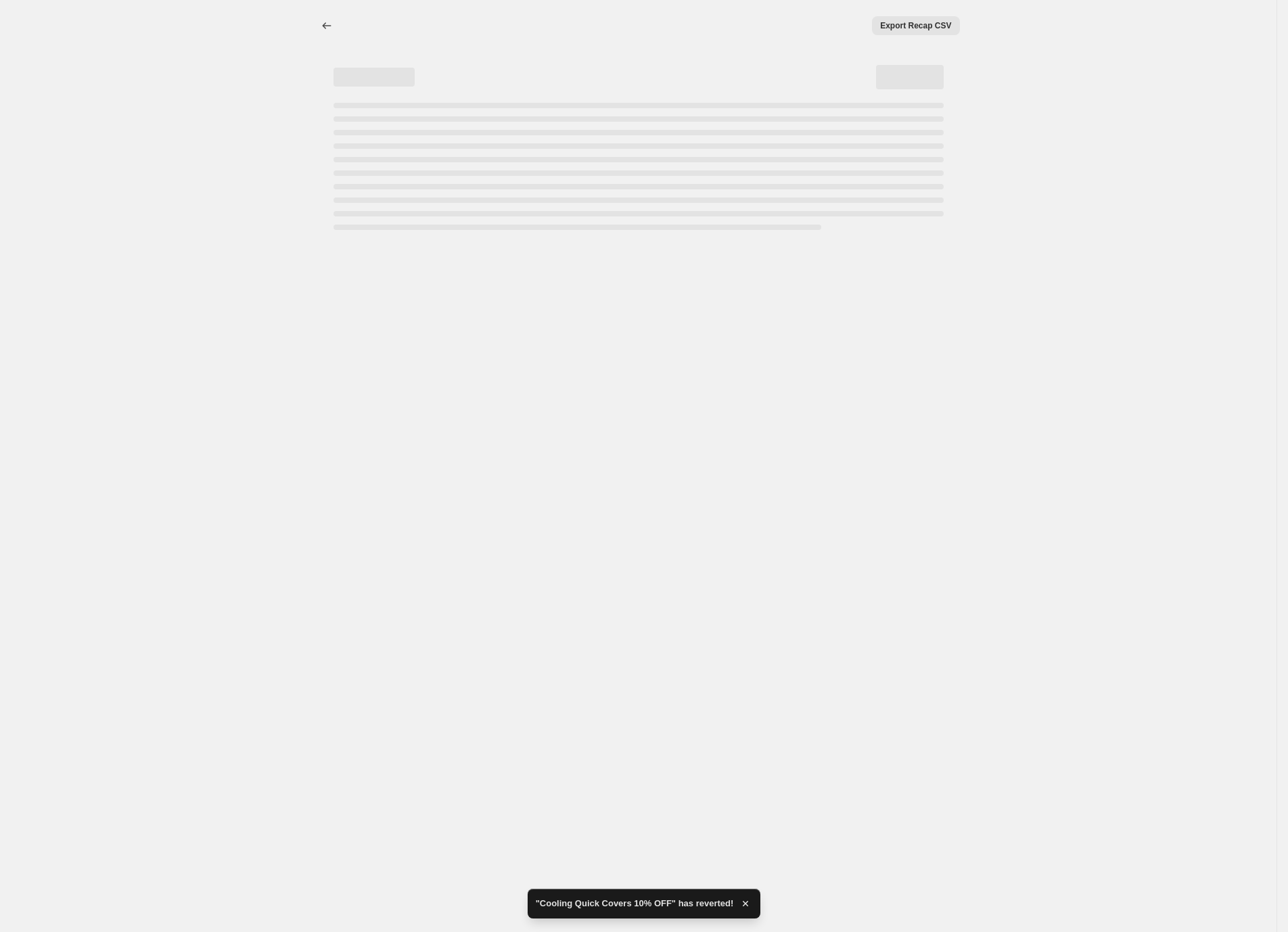
select select "percentage"
select select "no_change"
select select "collection"
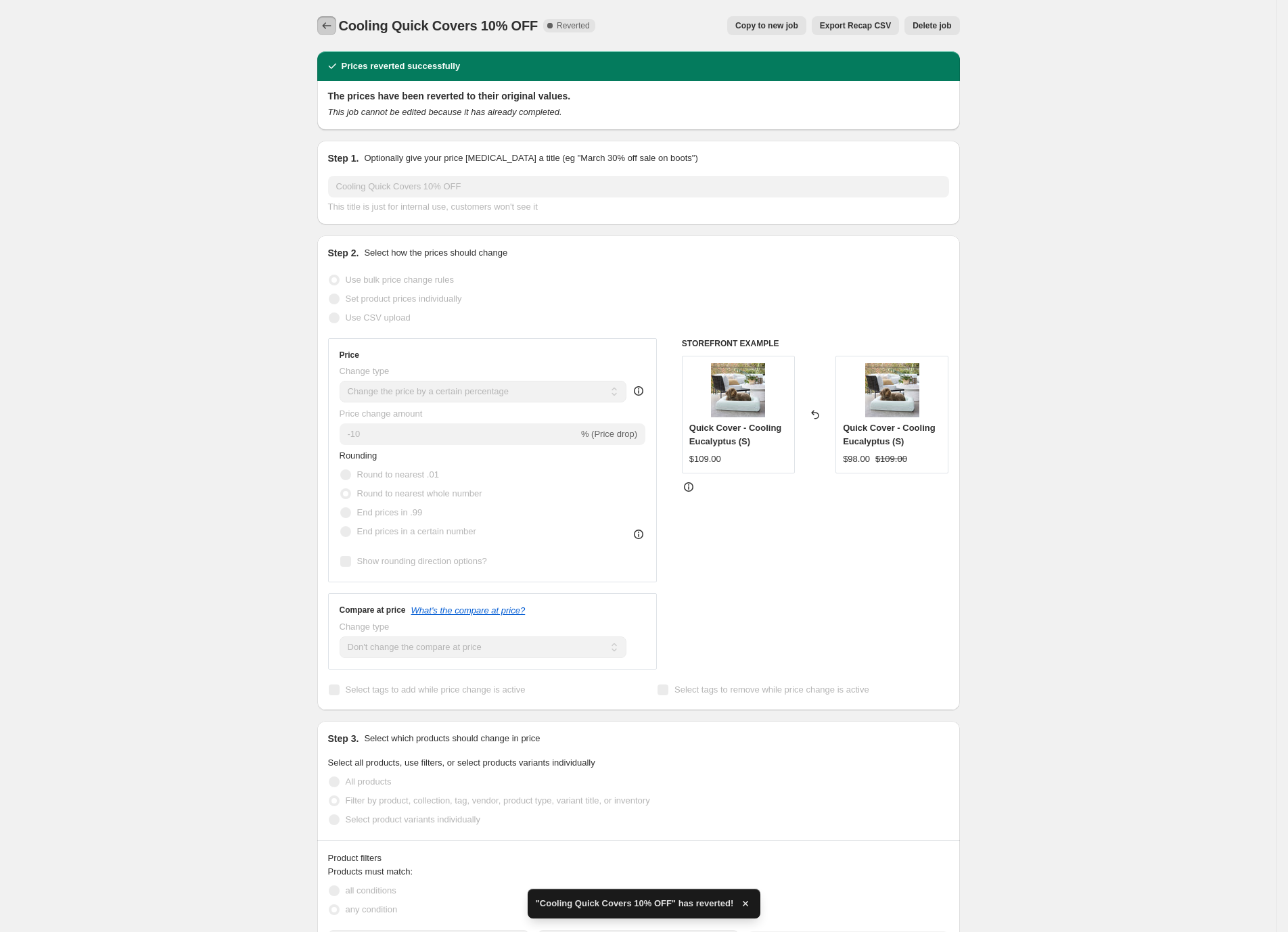
click at [333, 20] on icon "Price change jobs" at bounding box center [326, 26] width 14 height 14
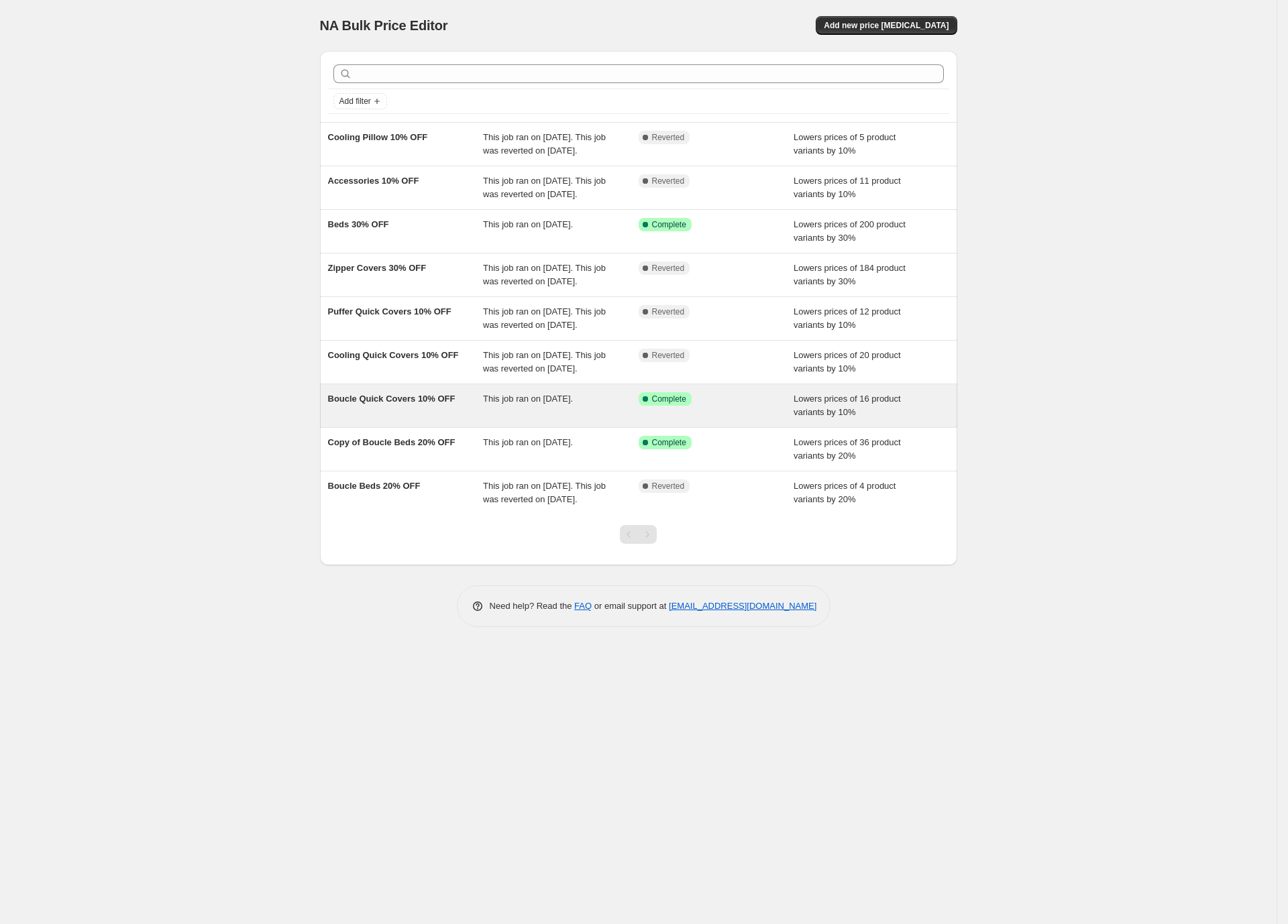
click at [453, 419] on div "Boucle Quick Covers 10% OFF" at bounding box center [405, 405] width 155 height 27
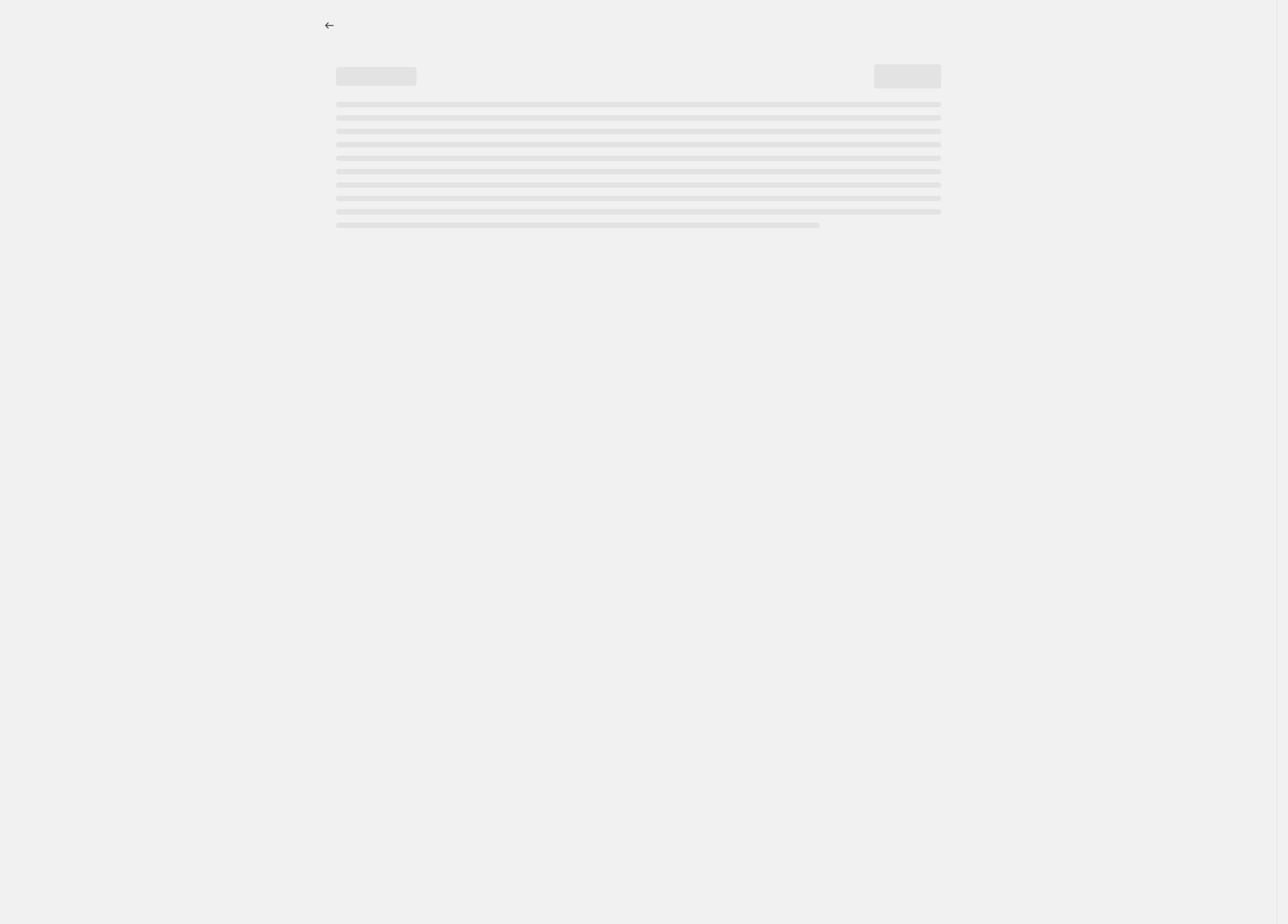
select select "percentage"
select select "no_change"
select select "collection"
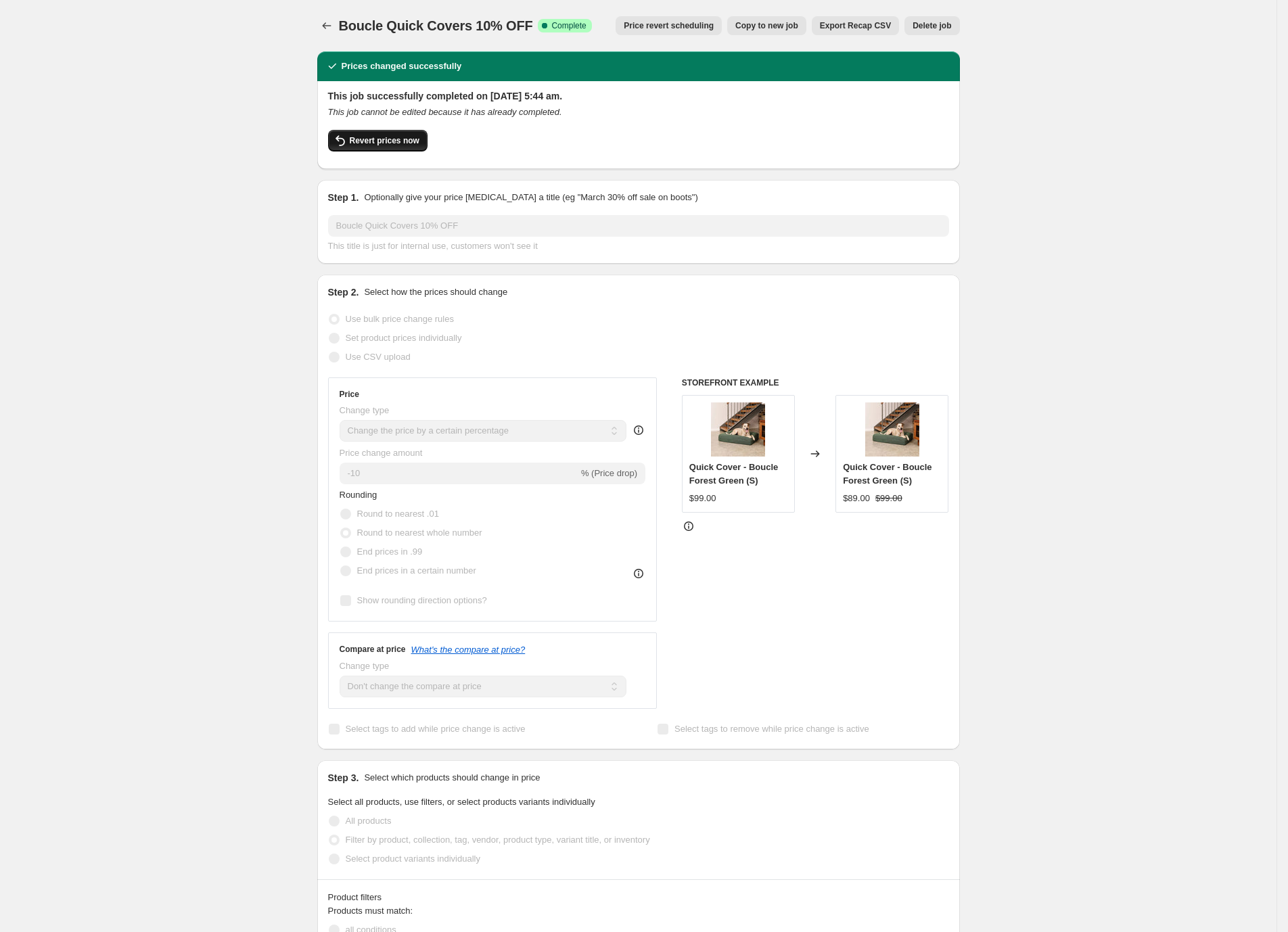
click at [373, 139] on span "Revert prices now" at bounding box center [384, 140] width 69 height 11
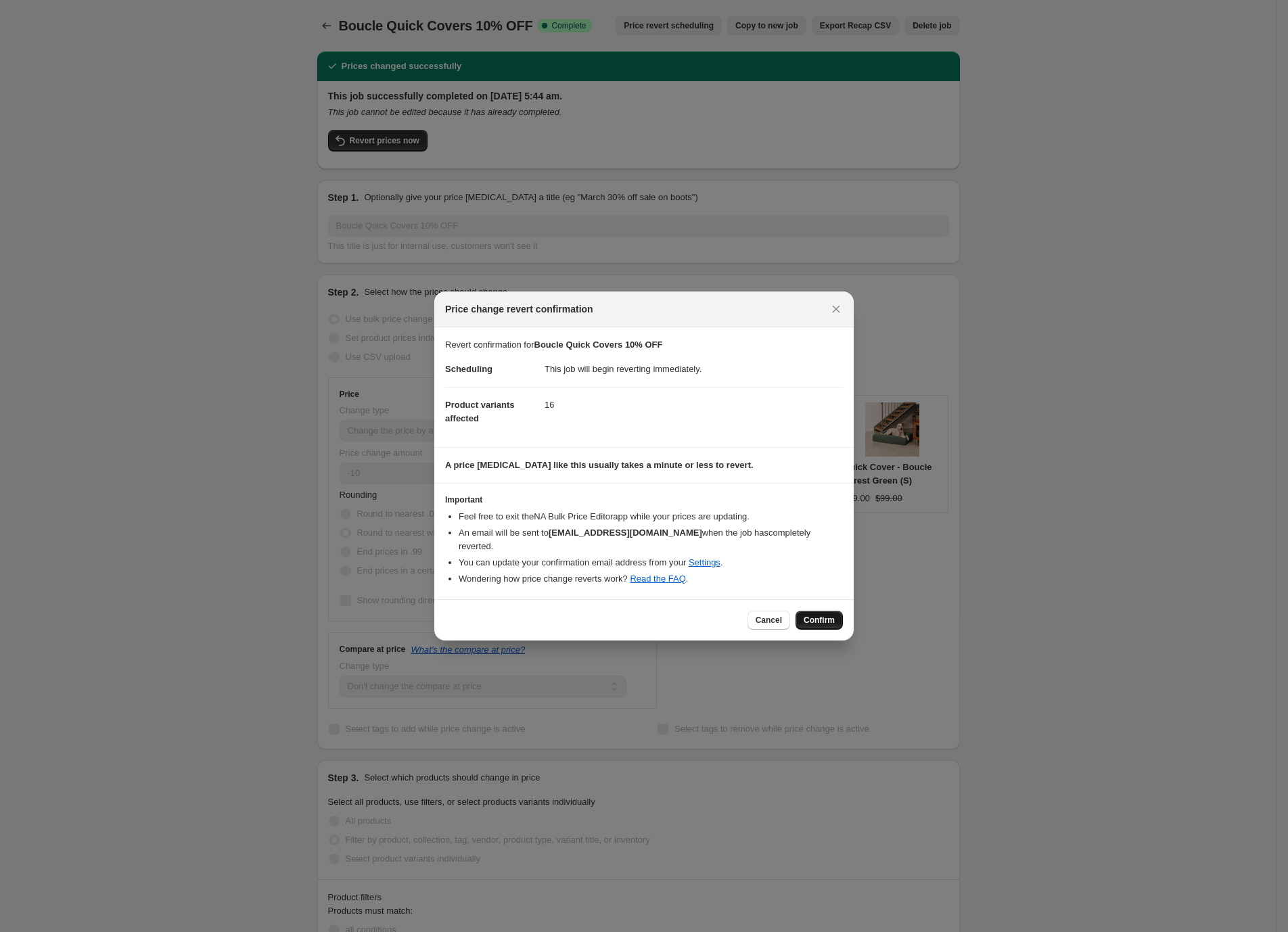
click at [819, 615] on span "Confirm" at bounding box center [819, 620] width 31 height 11
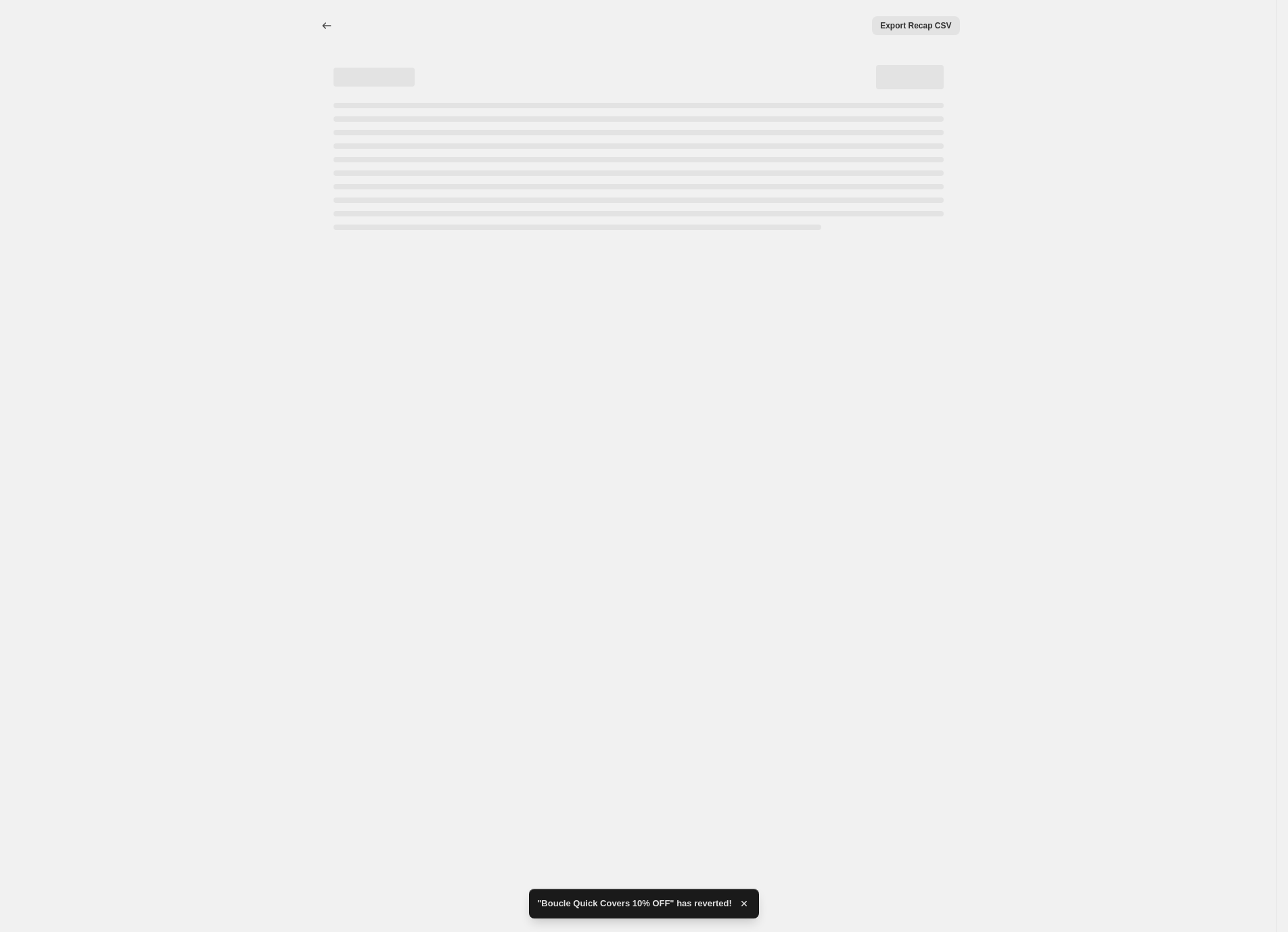
select select "percentage"
select select "no_change"
select select "collection"
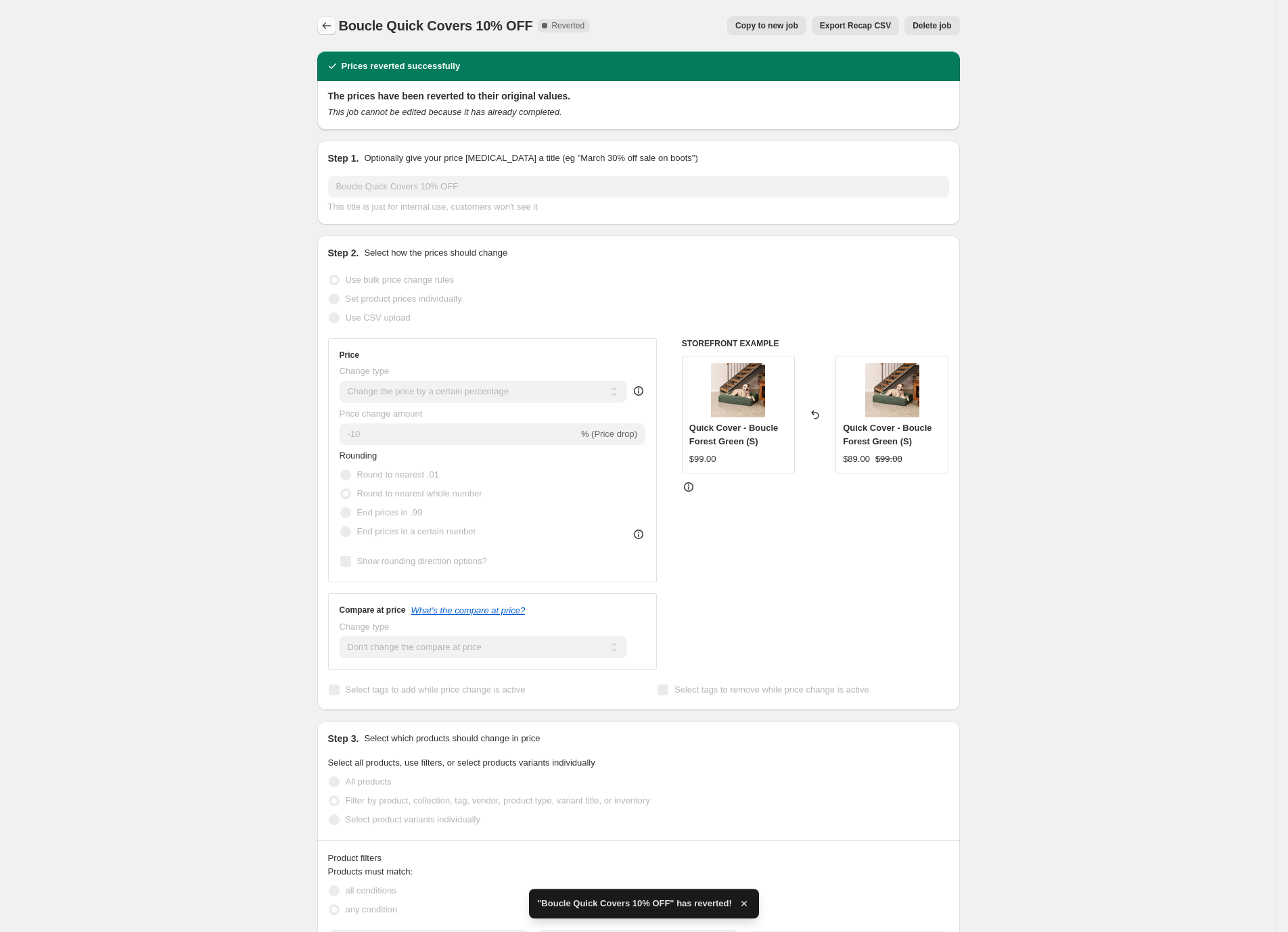
click at [332, 27] on icon "Price change jobs" at bounding box center [326, 26] width 14 height 14
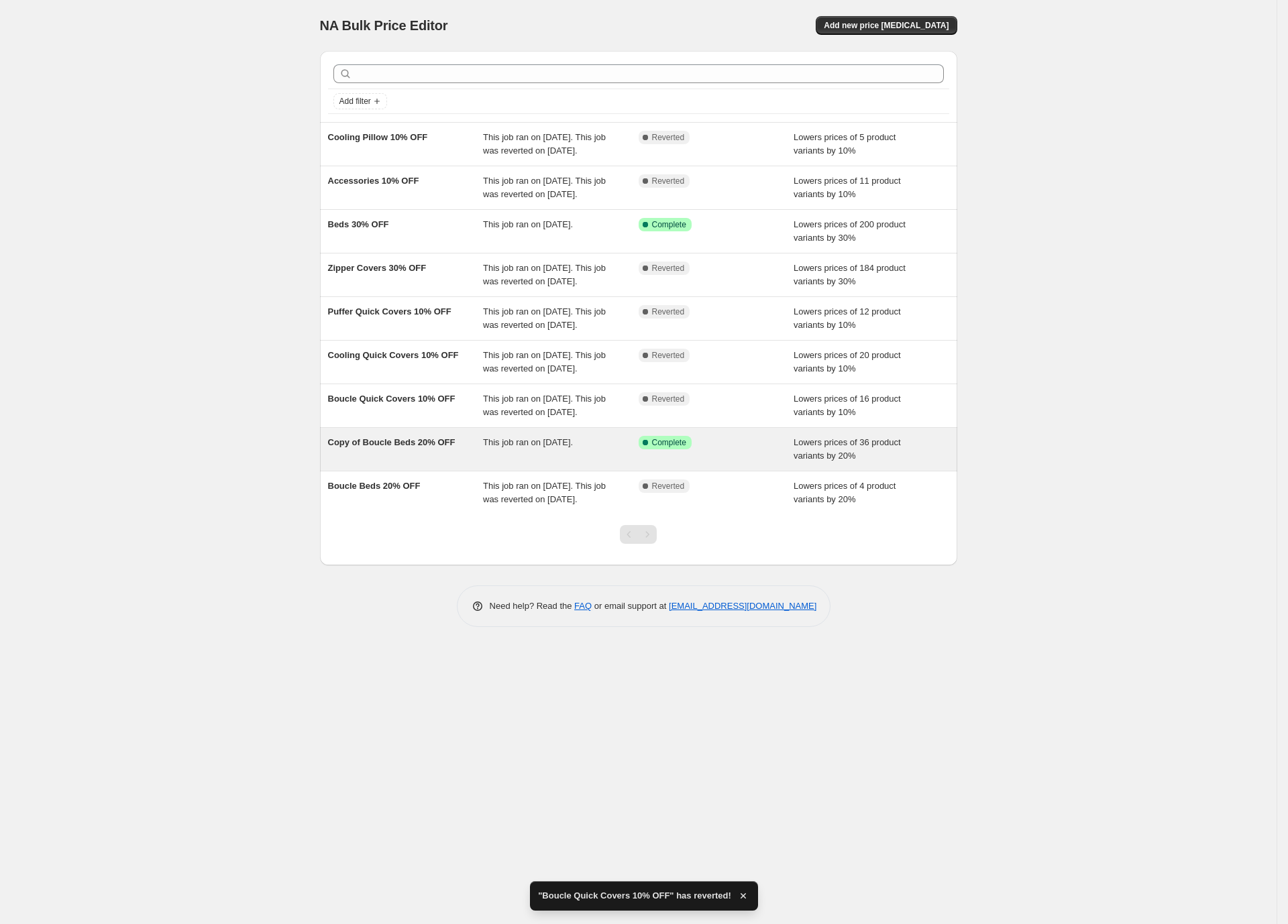
click at [450, 462] on div "Copy of Boucle Beds 20% OFF" at bounding box center [405, 449] width 155 height 27
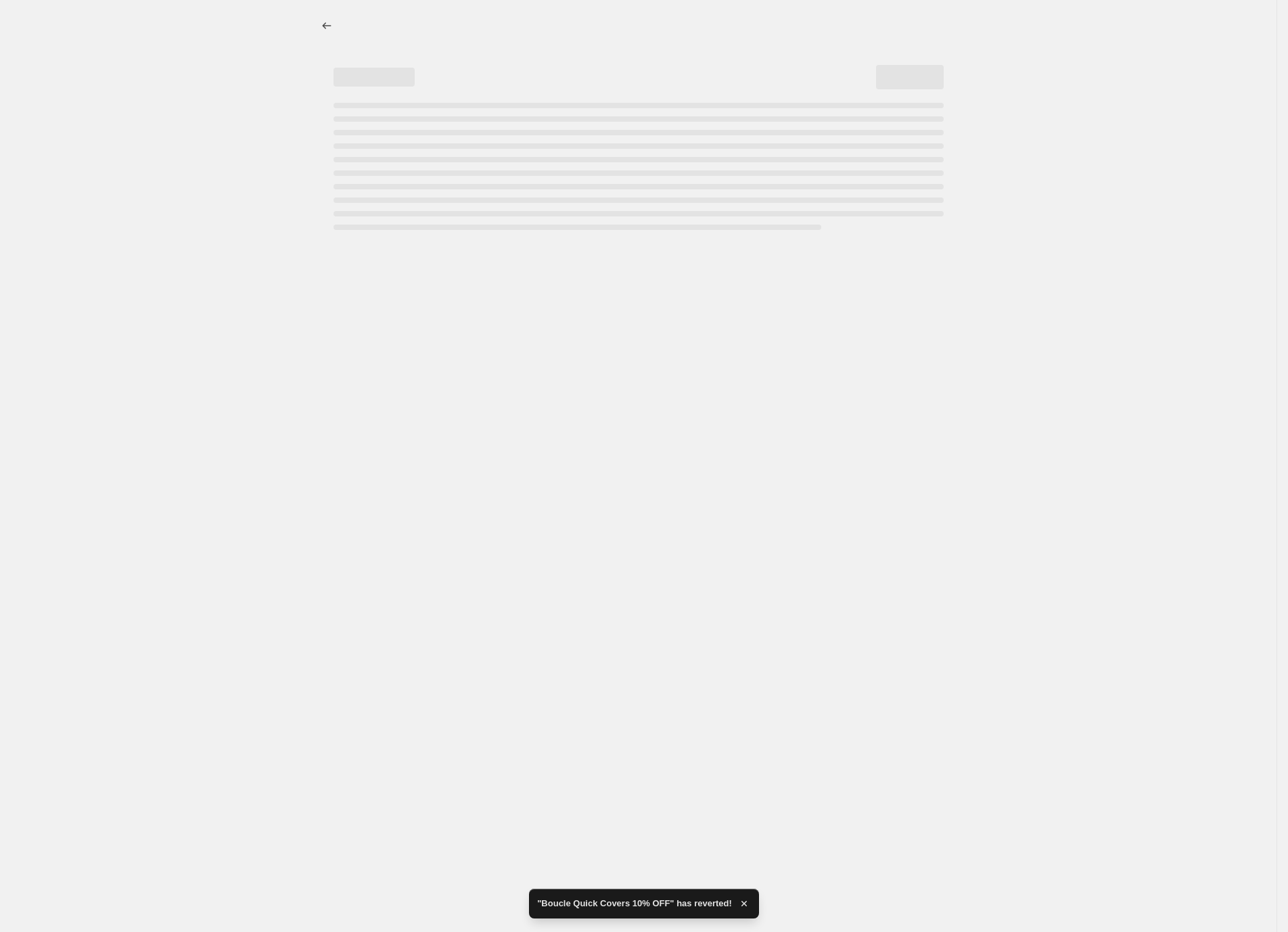
select select "percentage"
select select "no_change"
select select "collection"
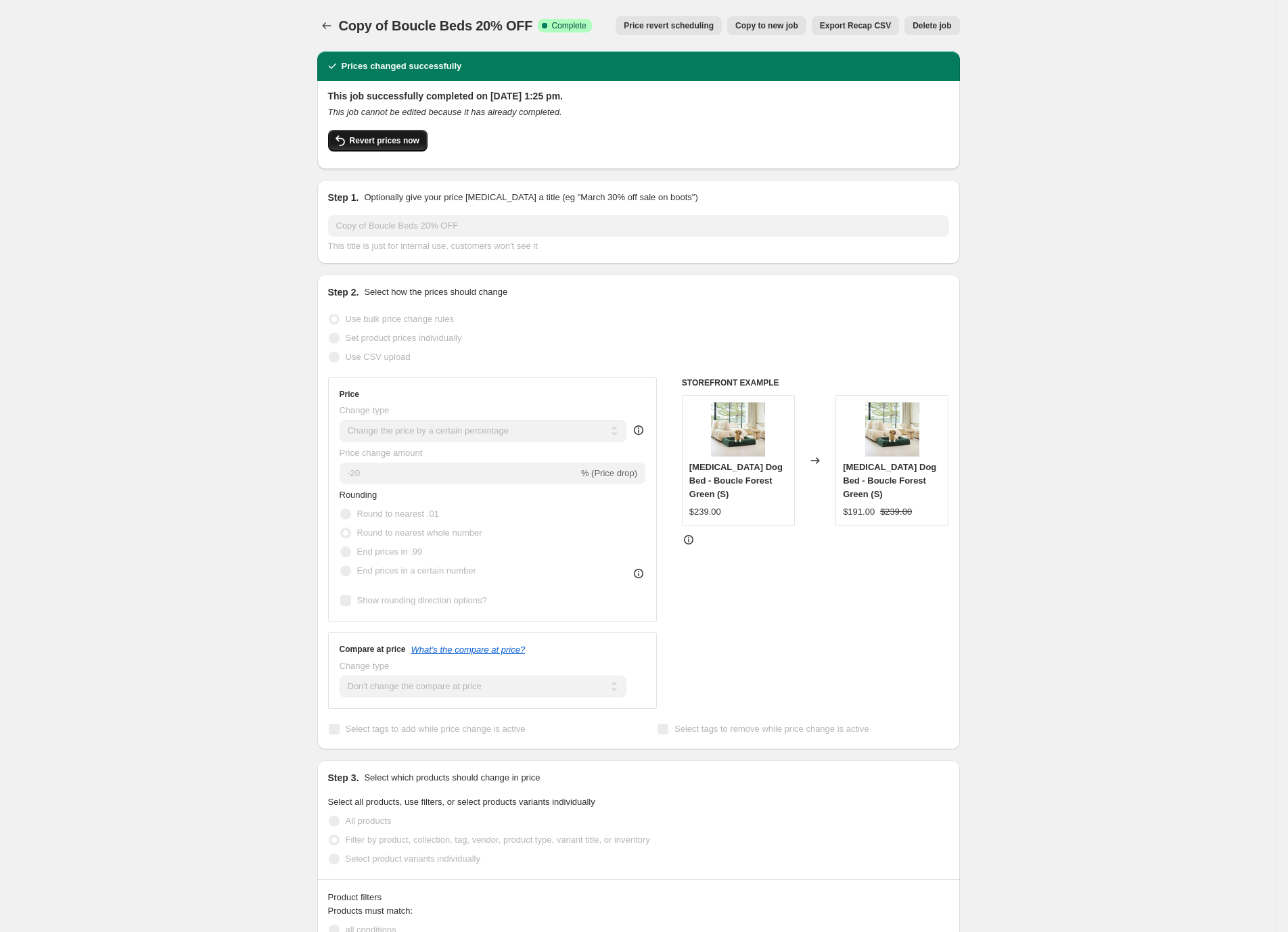
click at [384, 143] on span "Revert prices now" at bounding box center [384, 140] width 69 height 11
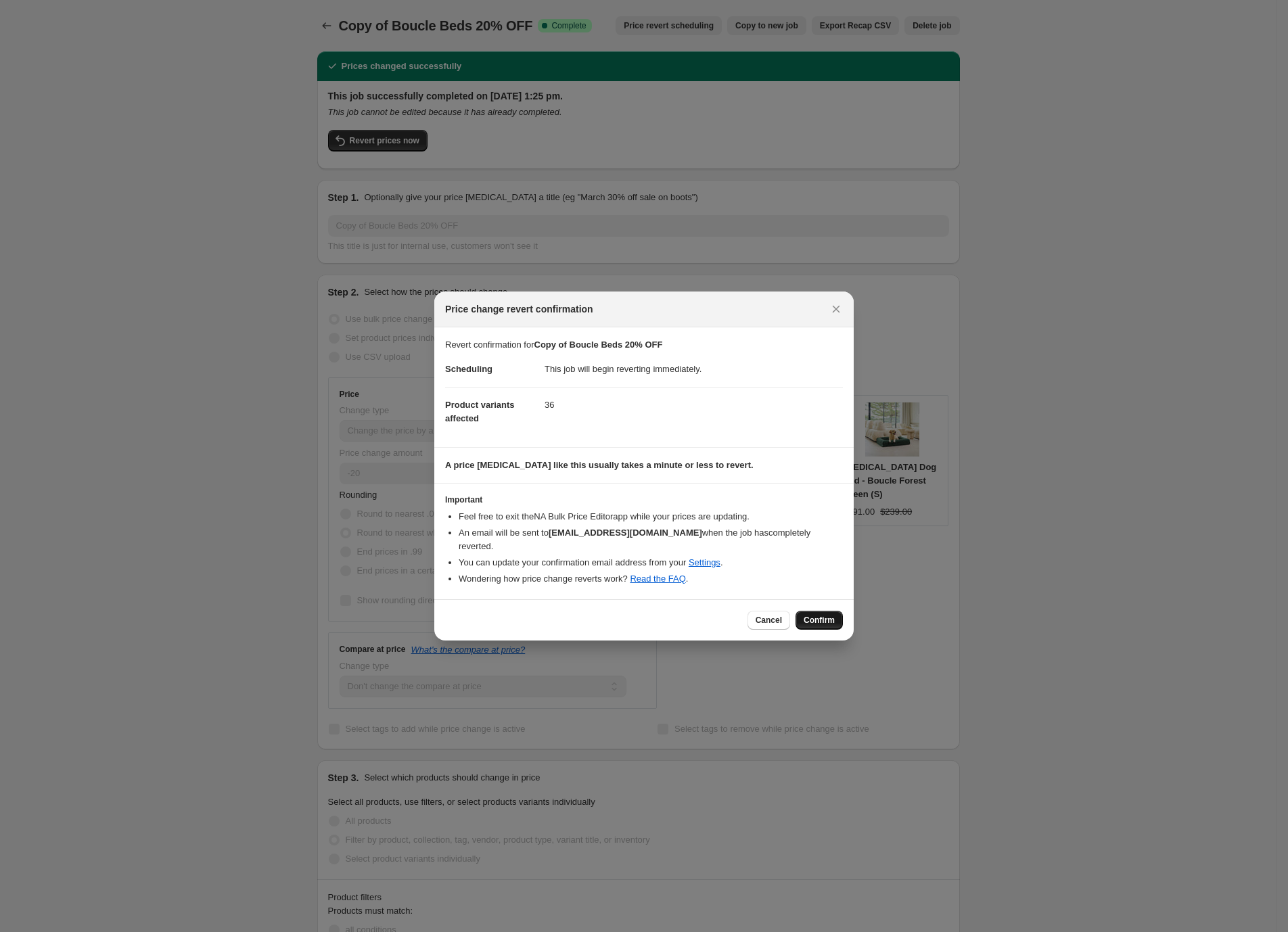
click at [830, 615] on span "Confirm" at bounding box center [819, 620] width 31 height 11
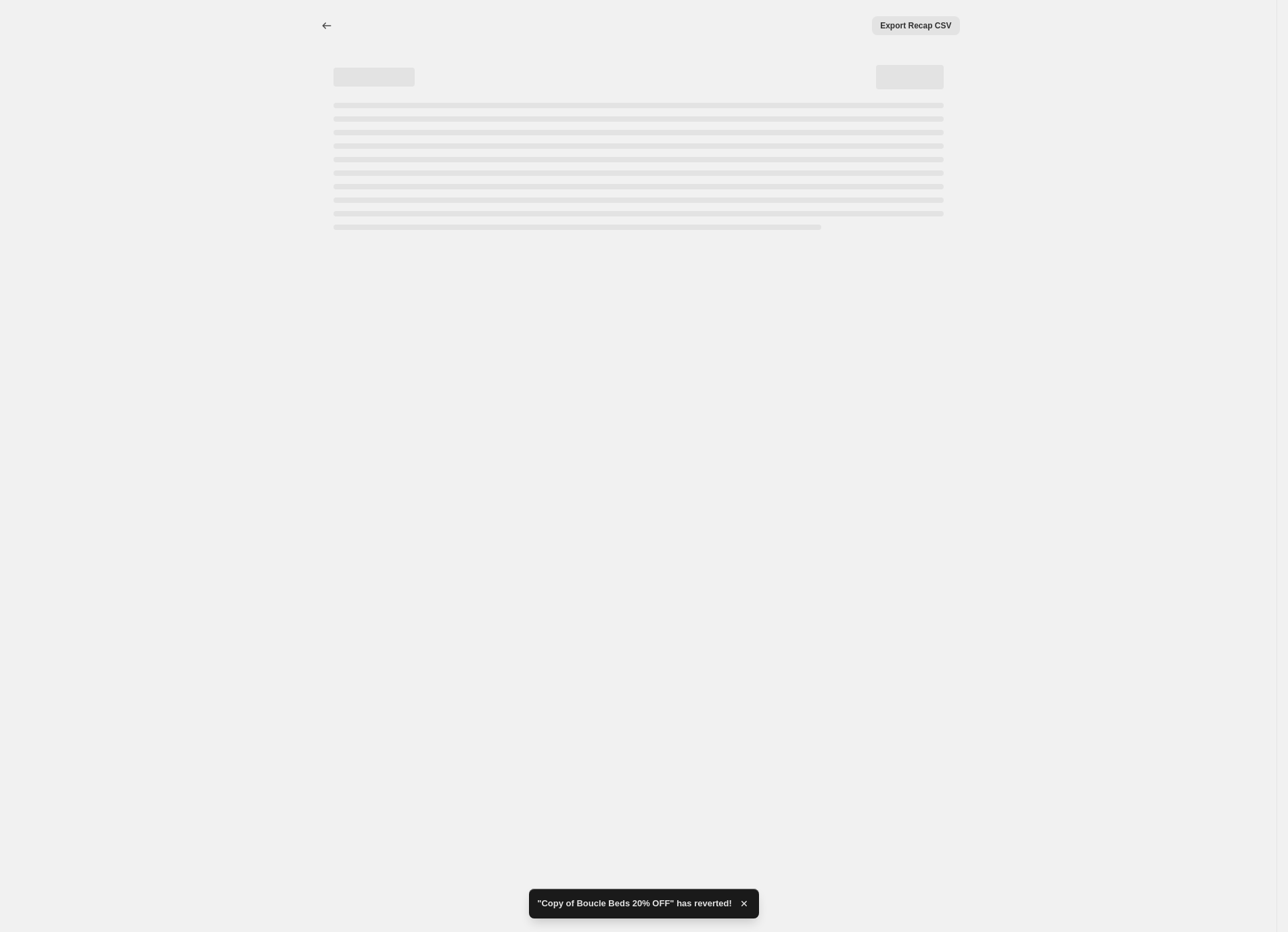
select select "percentage"
select select "no_change"
select select "collection"
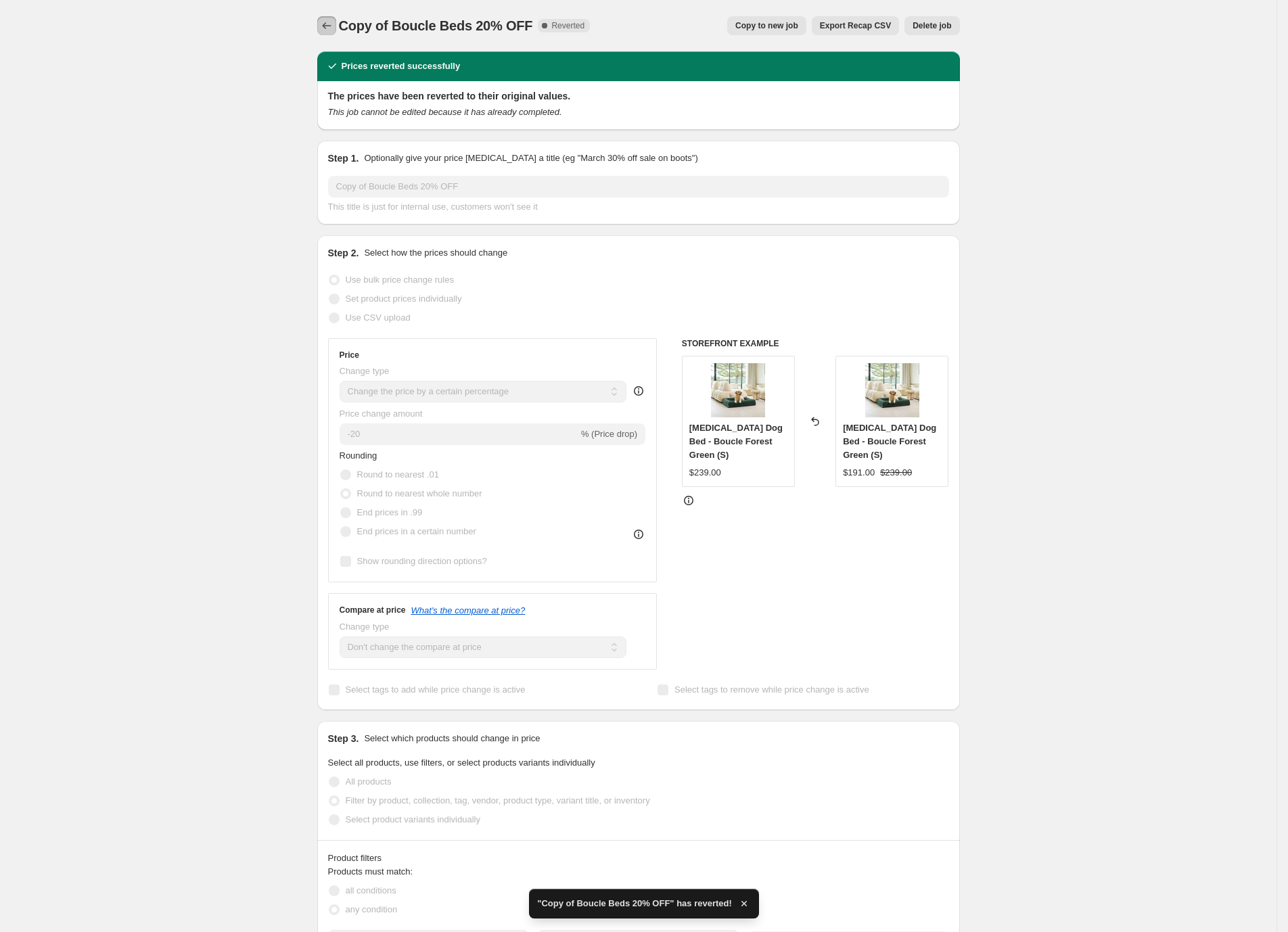
click at [336, 18] on button "Price change jobs" at bounding box center [326, 25] width 19 height 19
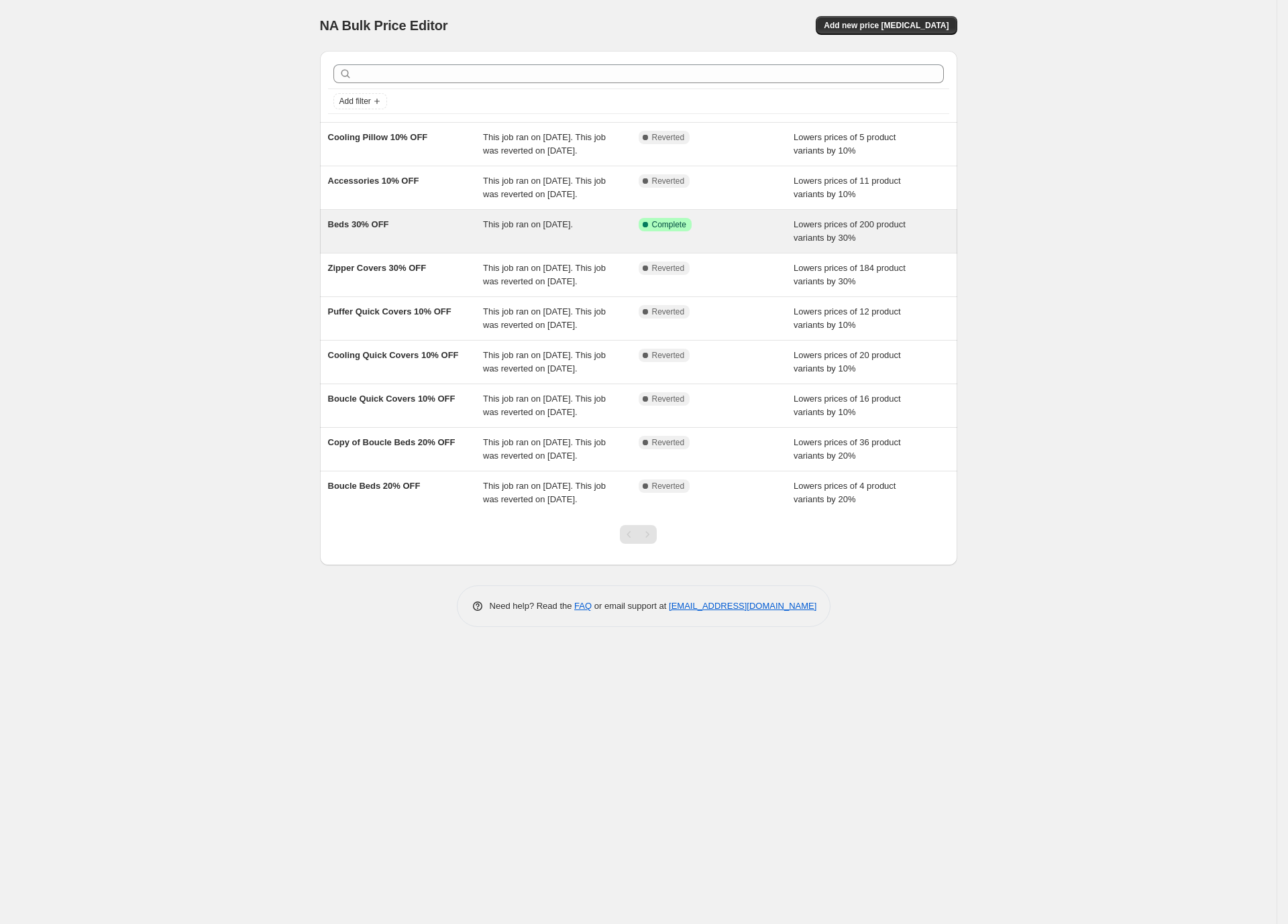
click at [360, 229] on span "Beds 30% OFF" at bounding box center [358, 224] width 61 height 10
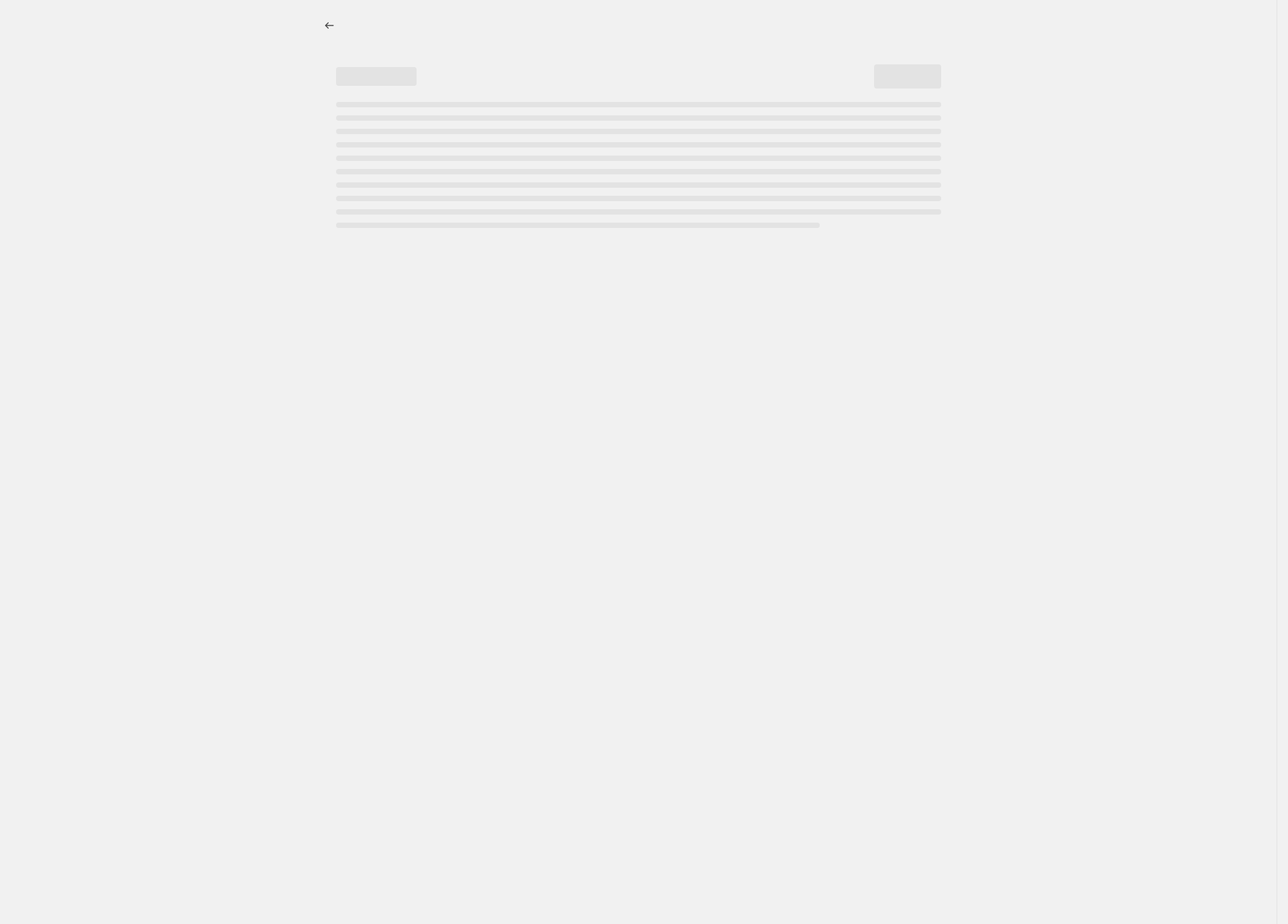
select select "percentage"
select select "no_change"
select select "collection"
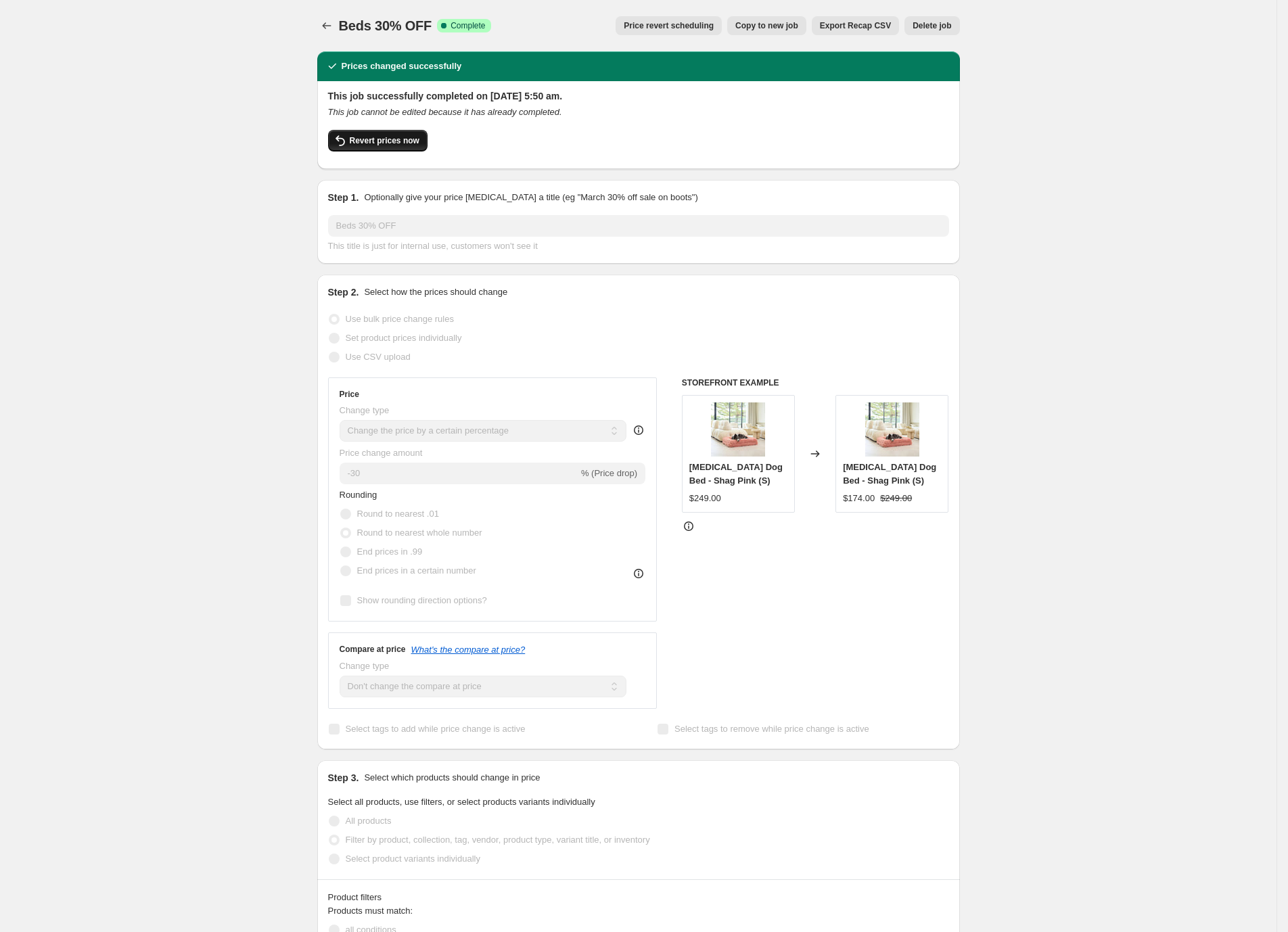
click at [396, 139] on span "Revert prices now" at bounding box center [384, 140] width 69 height 11
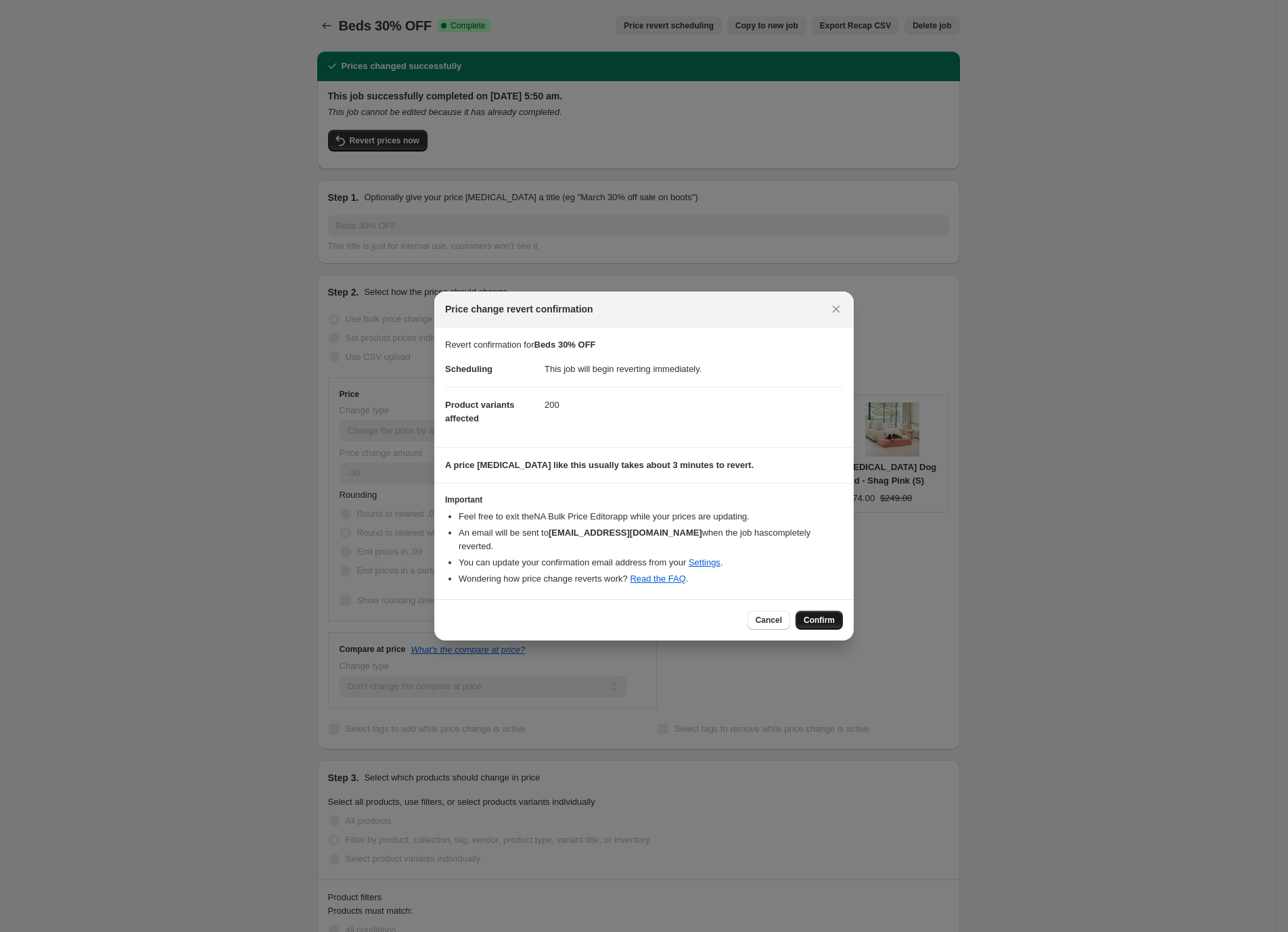
click at [817, 610] on button "Confirm" at bounding box center [819, 619] width 48 height 19
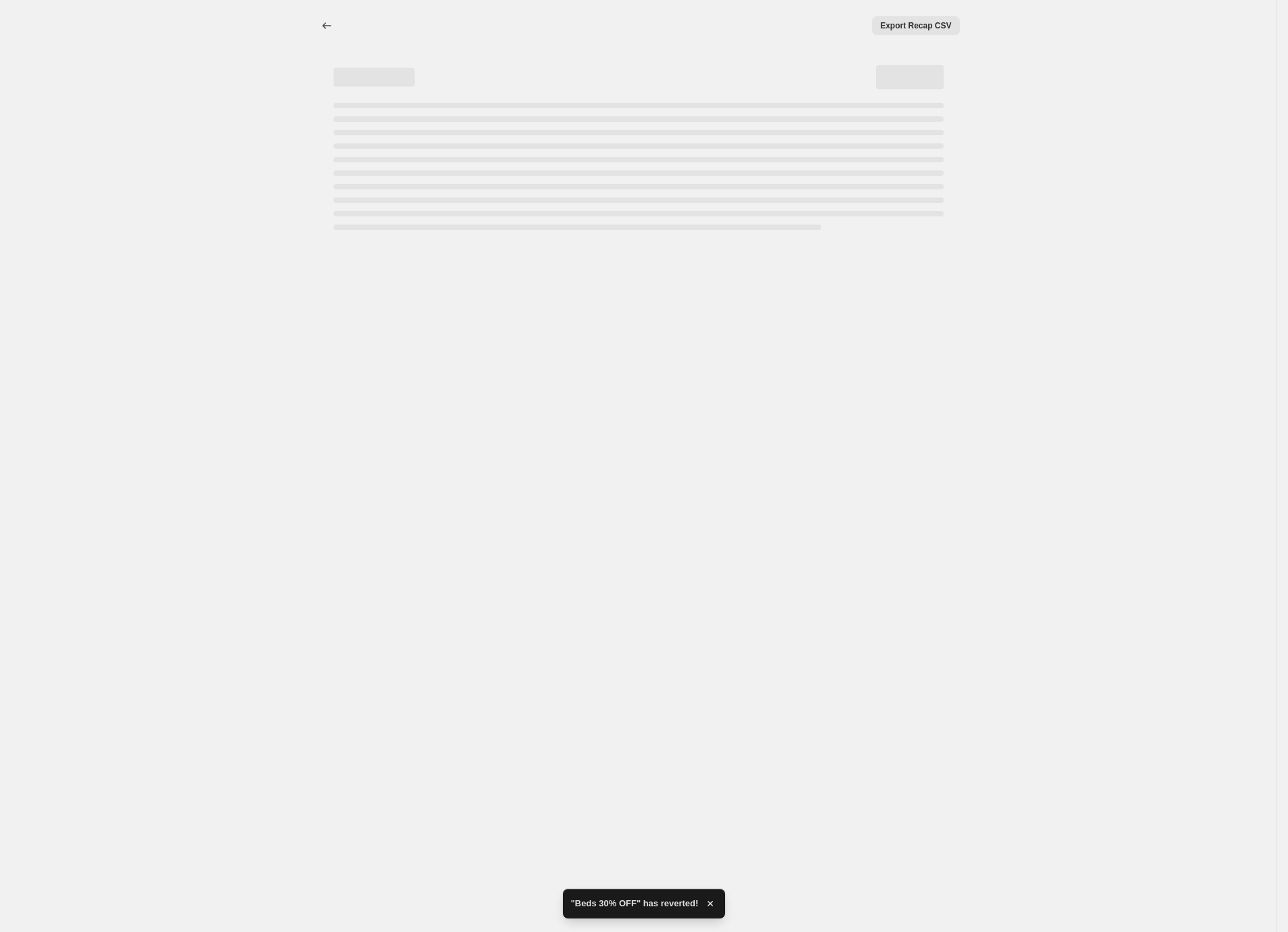
select select "percentage"
select select "no_change"
select select "collection"
